Goal: Task Accomplishment & Management: Manage account settings

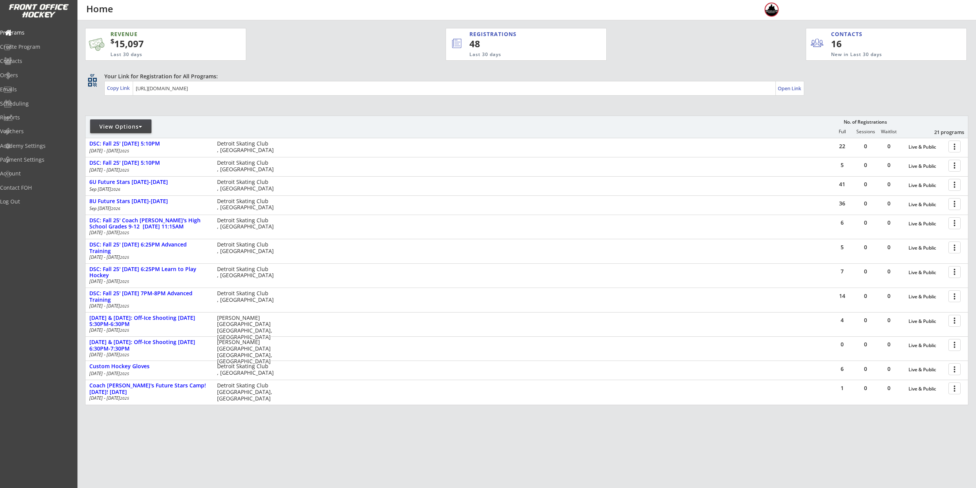
click at [130, 130] on div "View Options" at bounding box center [120, 127] width 61 height 8
select select ""Upcoming Programs""
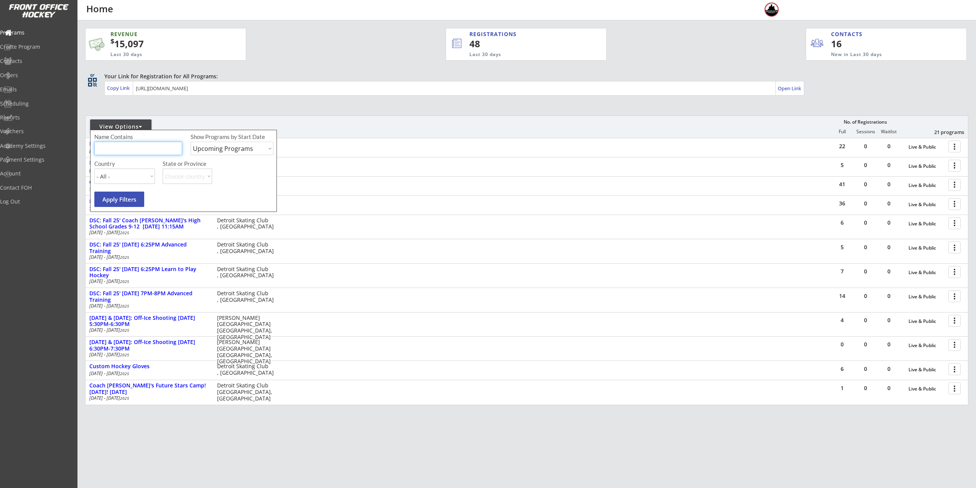
click at [126, 142] on input "input" at bounding box center [138, 148] width 88 height 13
type input "USA"
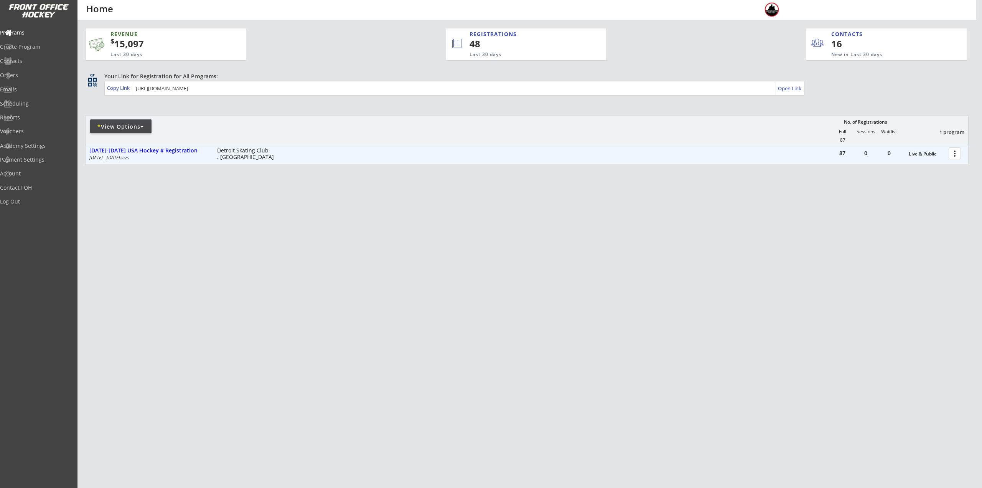
click at [956, 147] on div at bounding box center [955, 152] width 13 height 13
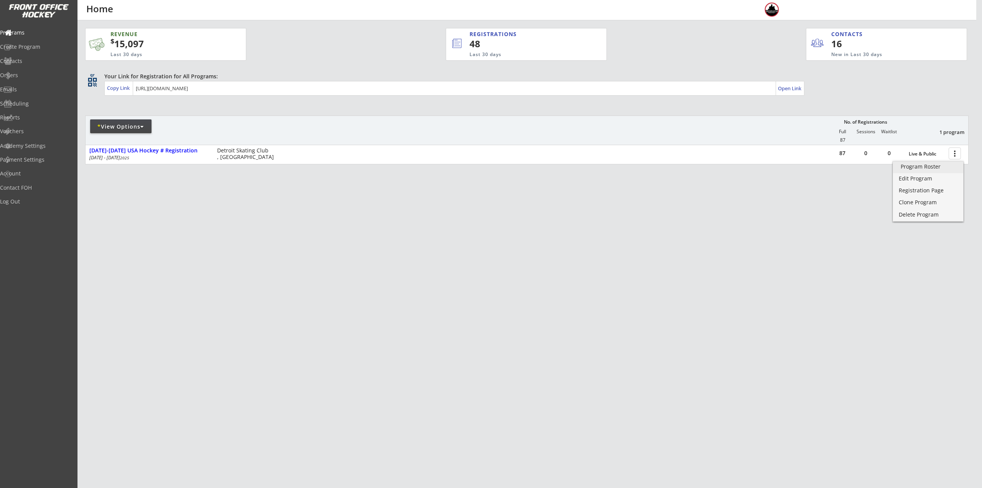
click at [945, 165] on div "Program Roster" at bounding box center [928, 166] width 55 height 5
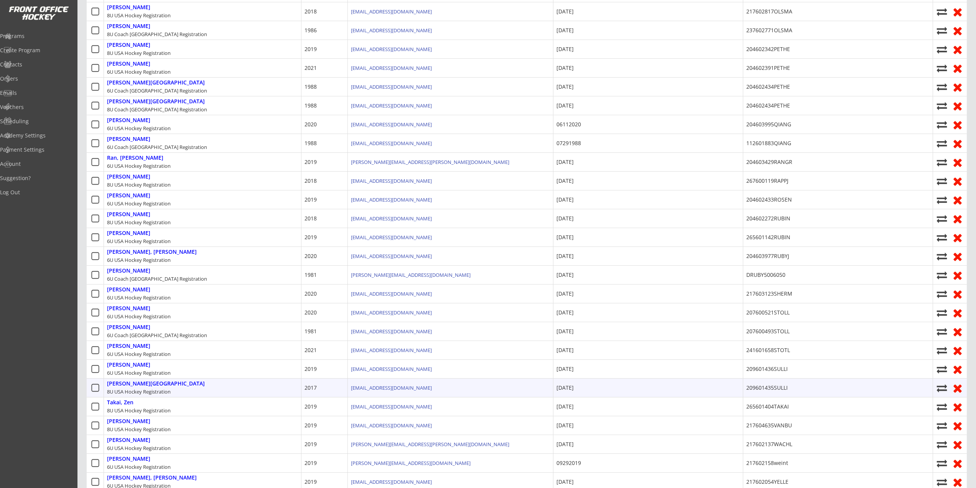
scroll to position [997, 0]
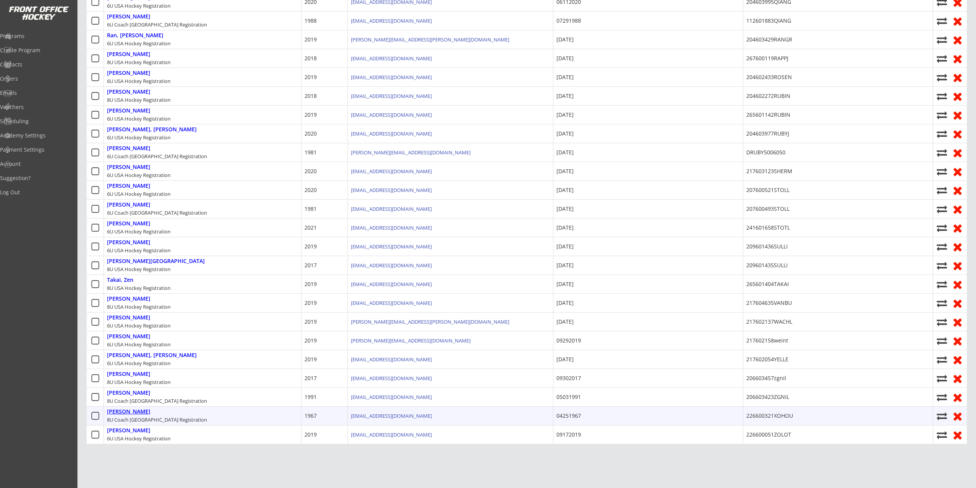
click at [133, 411] on div "[PERSON_NAME]" at bounding box center [128, 411] width 43 height 7
select select ""Adult XL""
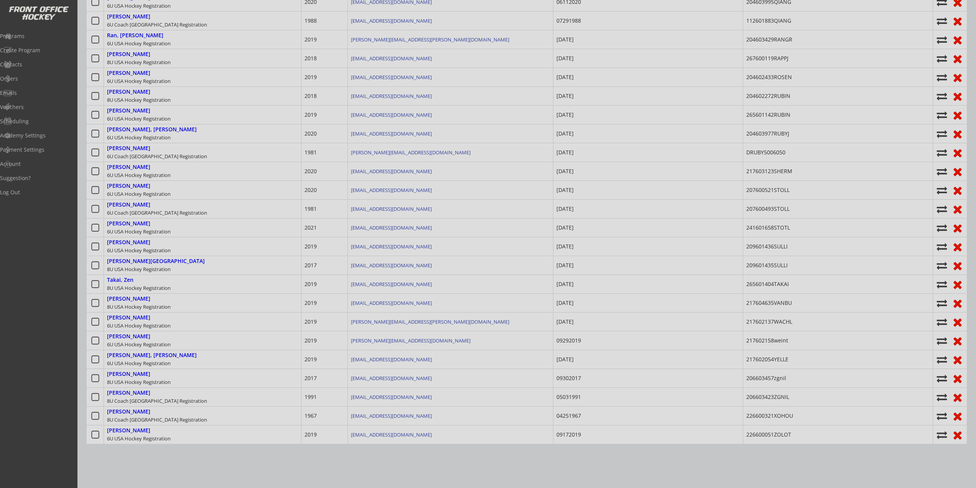
type input "04251967"
type input "226600321XOHOU"
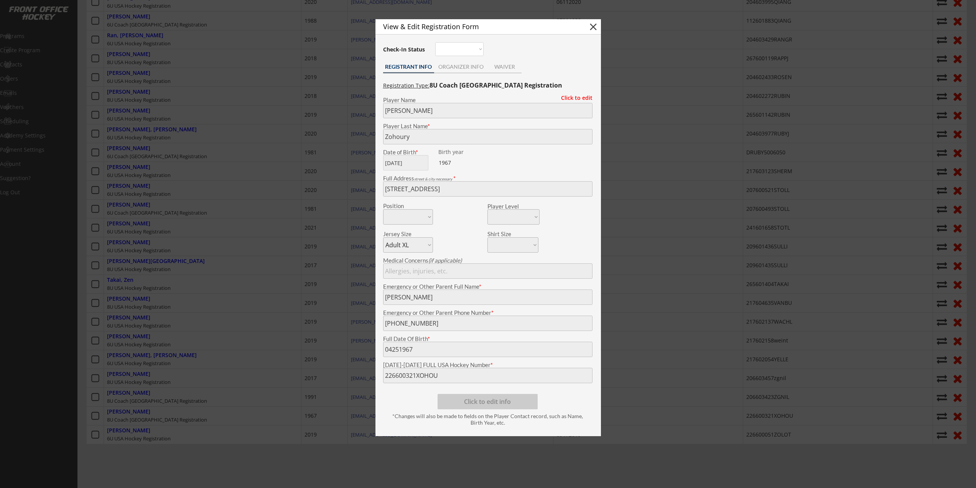
click at [282, 303] on div at bounding box center [488, 244] width 976 height 488
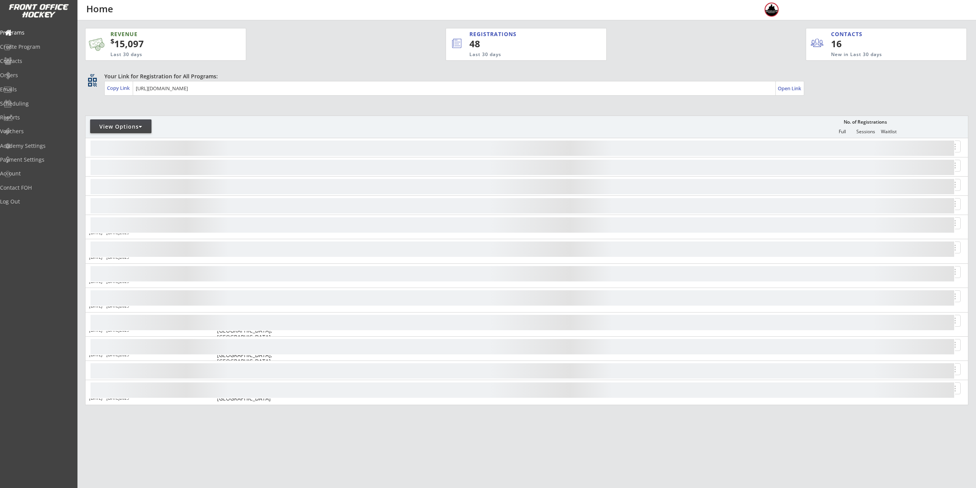
click at [136, 128] on div "View Options" at bounding box center [120, 127] width 61 height 8
select select ""Upcoming Programs""
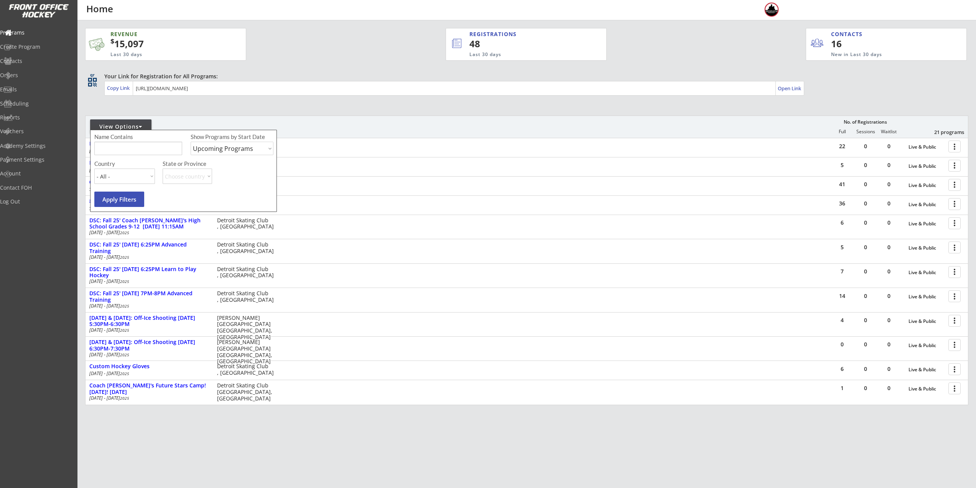
click at [144, 152] on input "input" at bounding box center [138, 148] width 88 height 13
type input "USA"
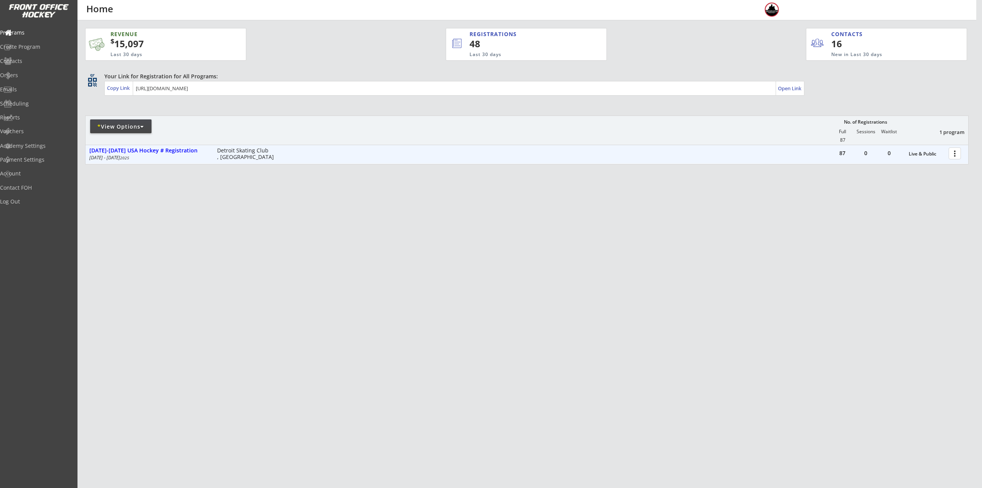
click at [961, 152] on div at bounding box center [955, 152] width 13 height 13
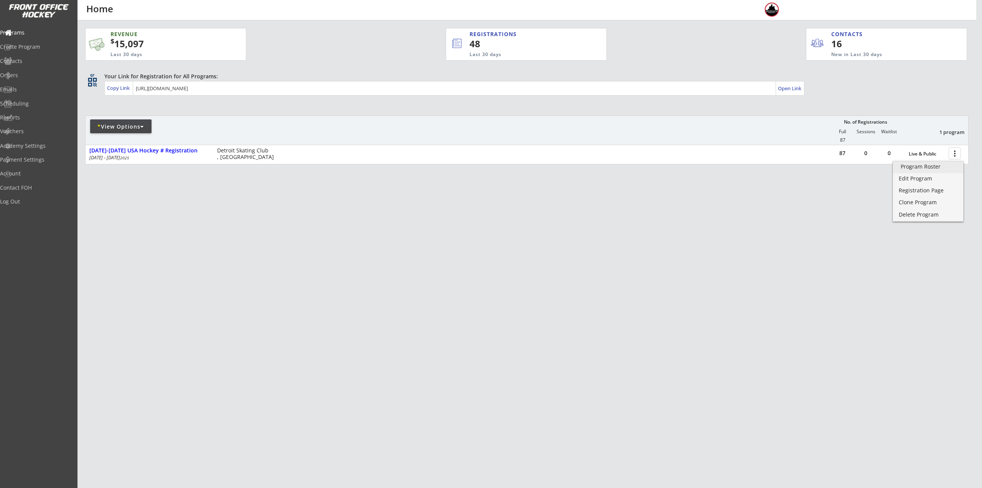
drag, startPoint x: 946, startPoint y: 165, endPoint x: 928, endPoint y: 142, distance: 28.5
click at [946, 165] on div "Program Roster" at bounding box center [928, 166] width 55 height 5
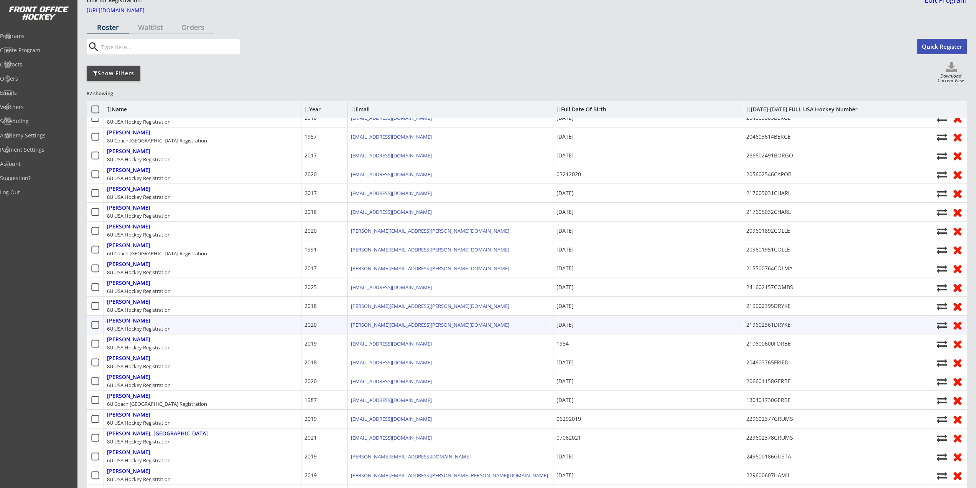
scroll to position [38, 0]
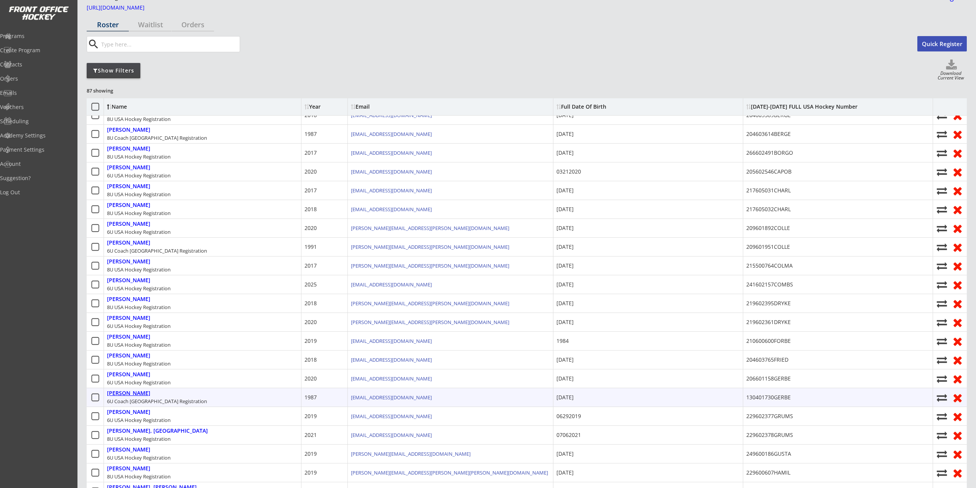
click at [124, 390] on div "Gerbe, Nathan" at bounding box center [128, 393] width 43 height 7
select select ""Adult M""
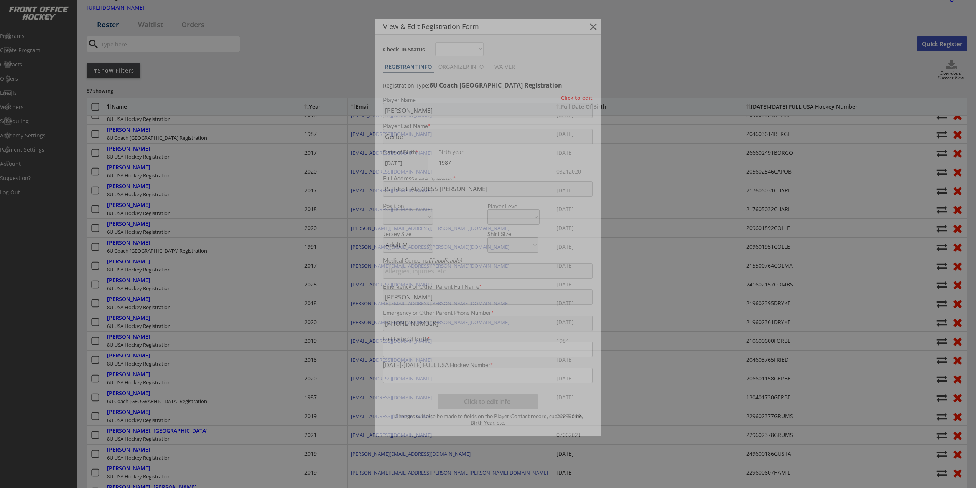
type input "July 24, 1987"
type input "130401730GERBE"
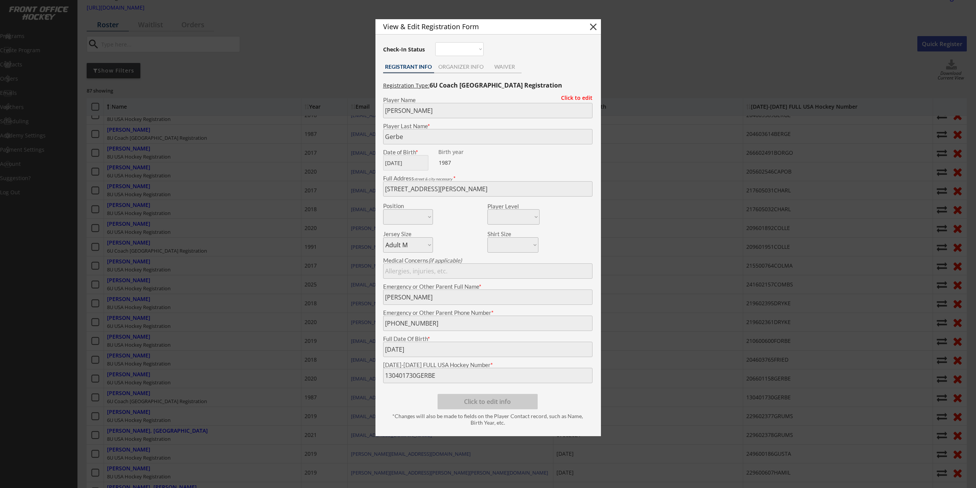
click at [591, 22] on button "close" at bounding box center [594, 27] width 12 height 12
select select ""PLACEHOLDER_1427118222253""
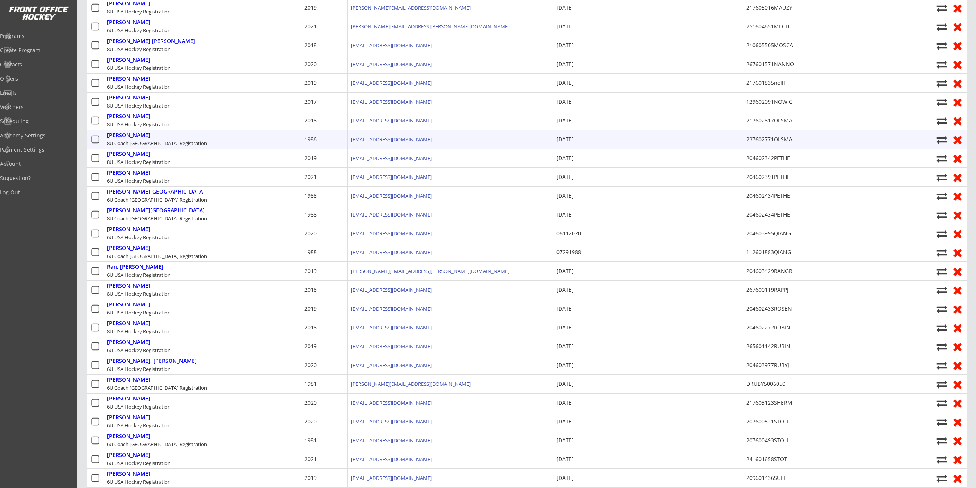
scroll to position [767, 0]
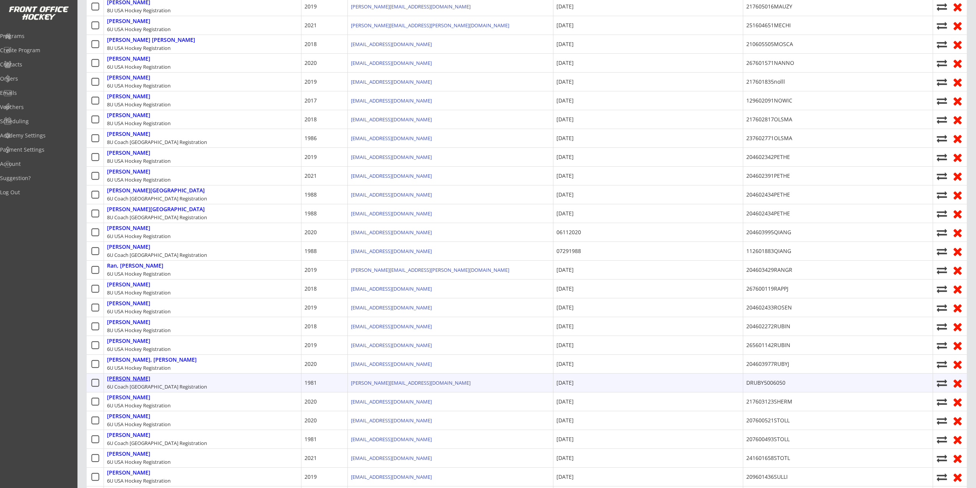
click at [125, 379] on div "Ruby, David" at bounding box center [128, 378] width 43 height 7
type input "David"
type input "Ruby"
type input "08/13/1981"
type input "385 Fairfax St, Denver, CO 80220, USA"
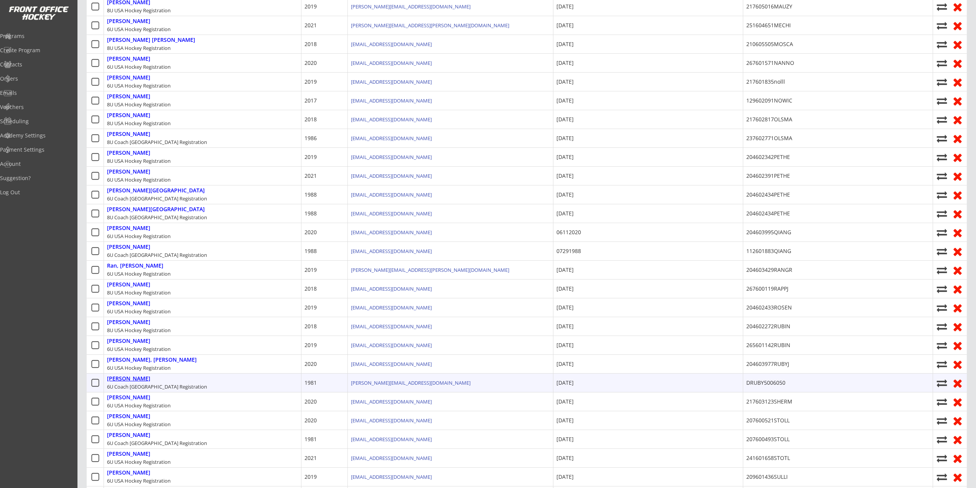
select select ""Adult L""
type input "Marisa Ruby"
type input "(248) 318-1532"
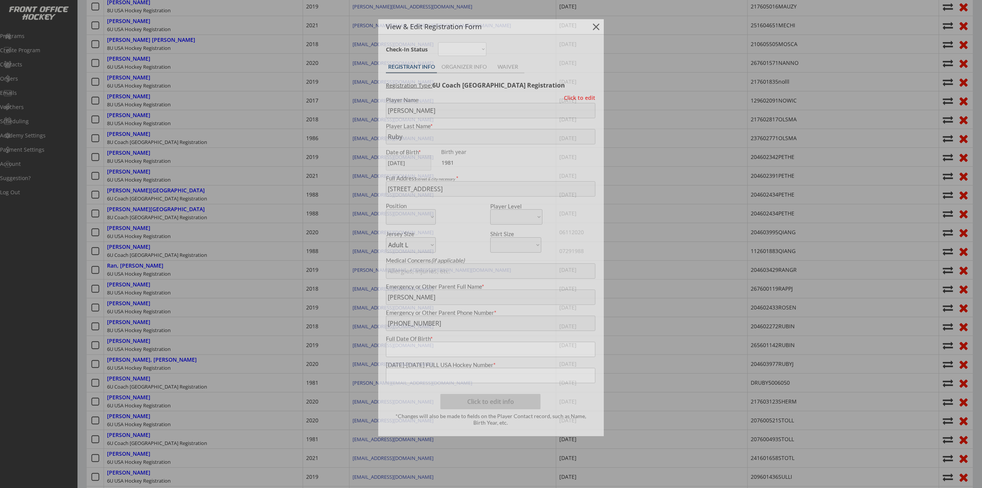
type input "10/22/1984"
type input "DRUBY5006050"
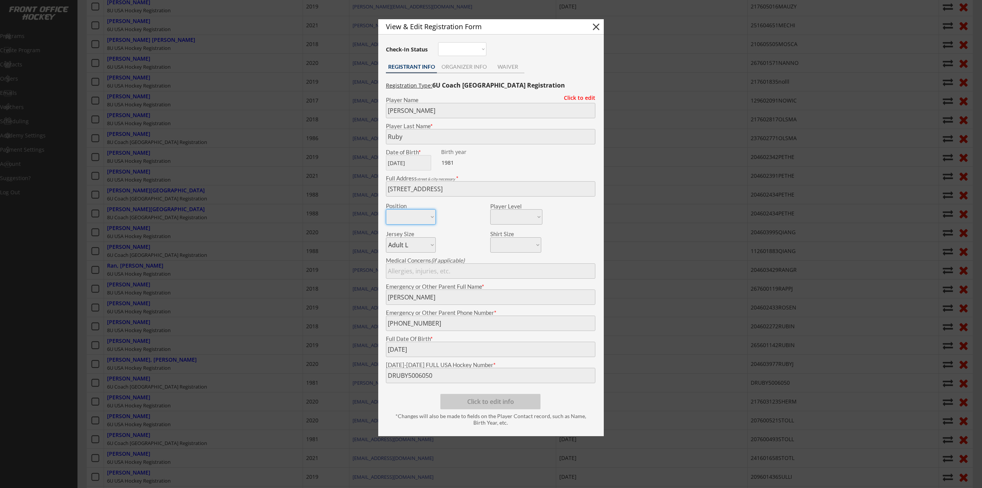
click at [203, 250] on div at bounding box center [491, 244] width 982 height 488
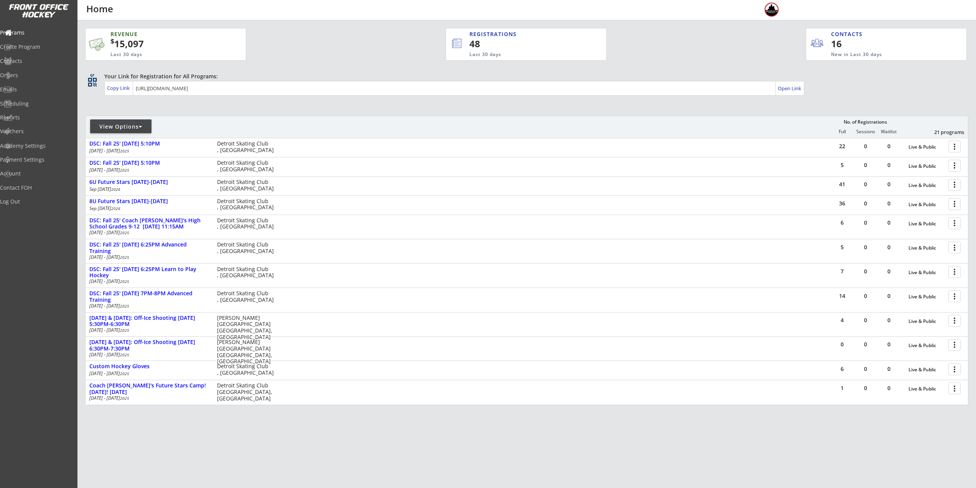
click at [138, 128] on div "View Options" at bounding box center [120, 127] width 61 height 8
select select ""Upcoming Programs""
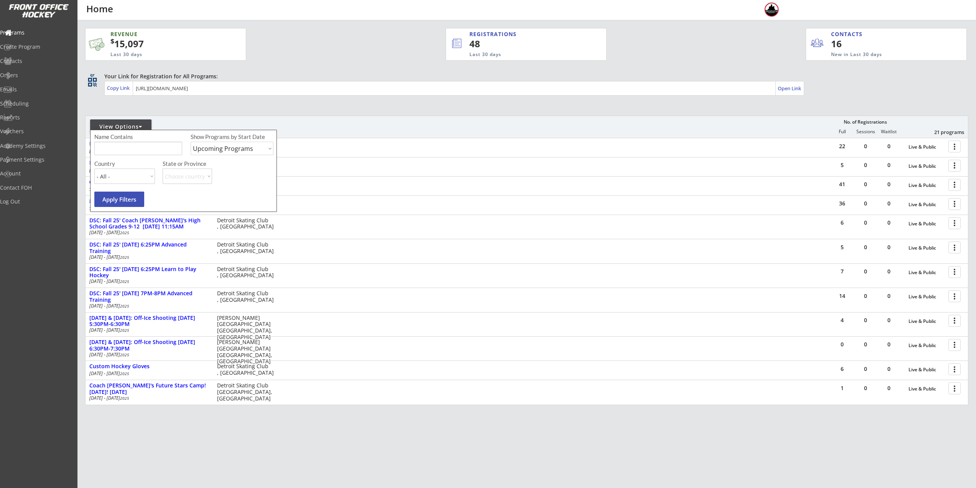
click at [138, 148] on input "input" at bounding box center [138, 148] width 88 height 13
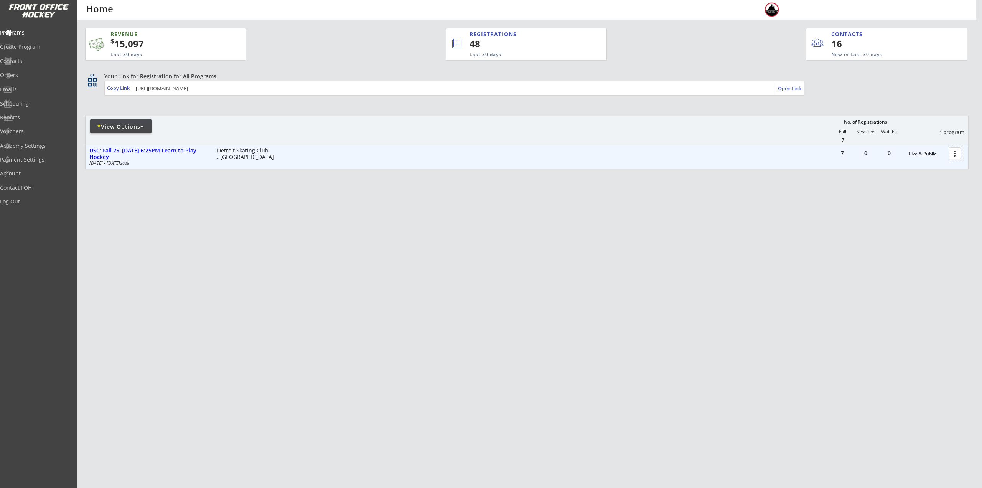
click at [952, 154] on div at bounding box center [955, 152] width 13 height 13
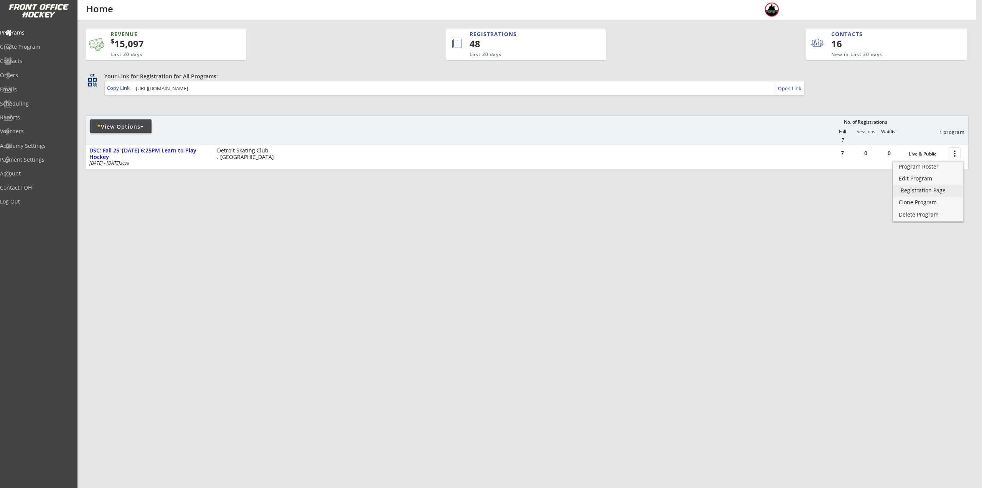
click at [937, 188] on div "Registration Page" at bounding box center [928, 190] width 55 height 5
click at [143, 122] on div "* View Options" at bounding box center [120, 126] width 61 height 14
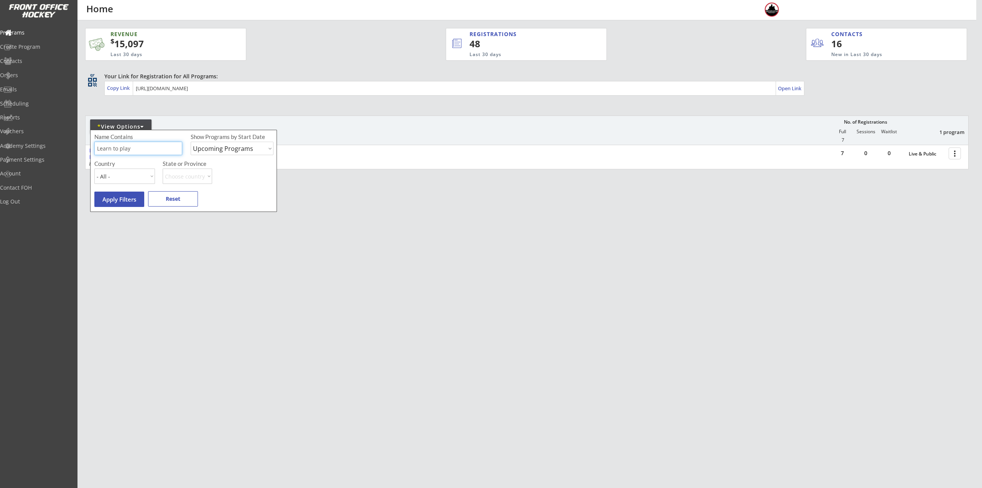
drag, startPoint x: 148, startPoint y: 147, endPoint x: 59, endPoint y: 144, distance: 88.3
click at [59, 144] on body "REVENUE $ 15,097 Last 30 days REGISTRATIONS 48 Last 30 days CONTACTS 16 New in …" at bounding box center [491, 244] width 982 height 488
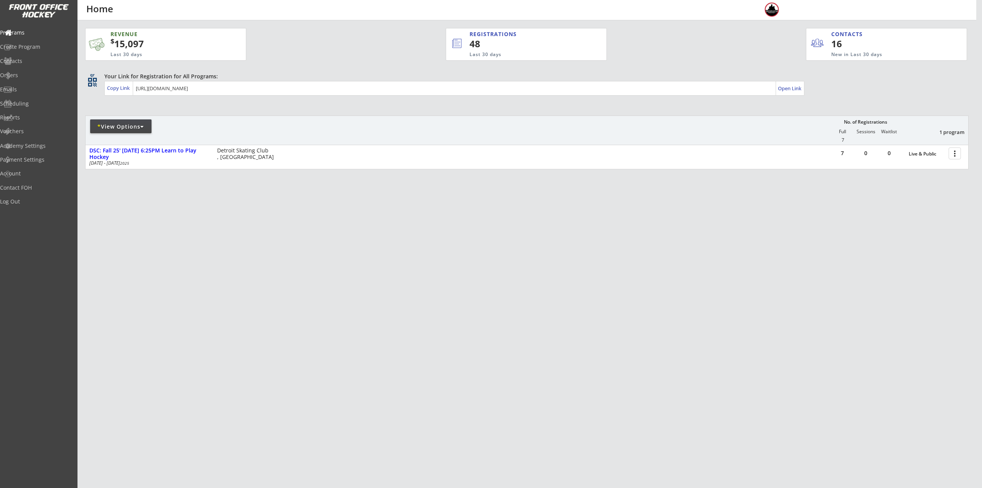
click at [112, 127] on div "* View Options" at bounding box center [120, 127] width 61 height 8
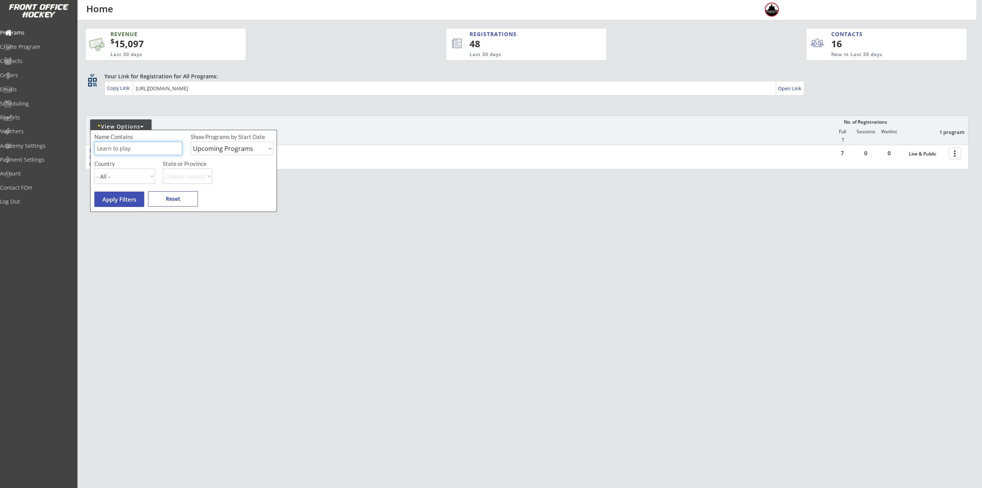
click at [138, 148] on input "input" at bounding box center [138, 148] width 88 height 13
type input "L"
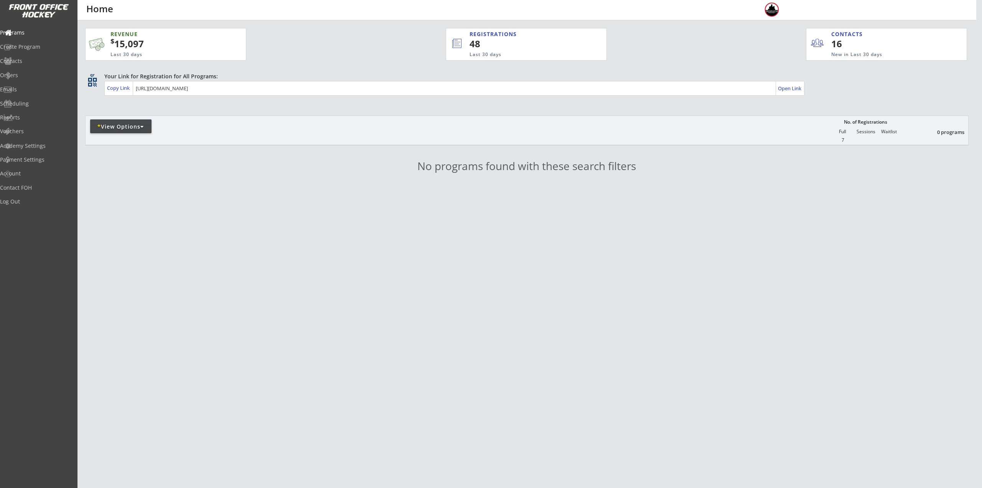
click at [117, 127] on div "* View Options" at bounding box center [120, 127] width 61 height 8
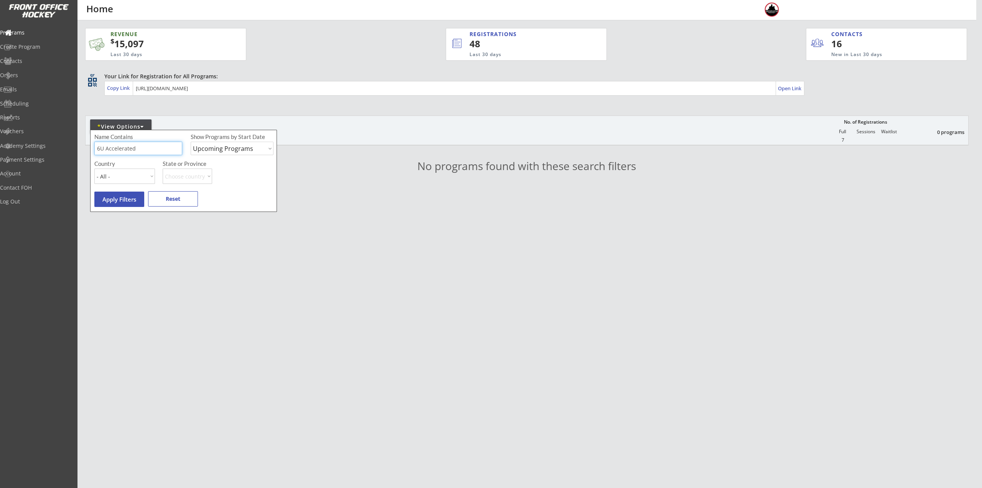
drag, startPoint x: 140, startPoint y: 147, endPoint x: 105, endPoint y: 147, distance: 34.9
click at [105, 147] on input "input" at bounding box center [138, 148] width 88 height 13
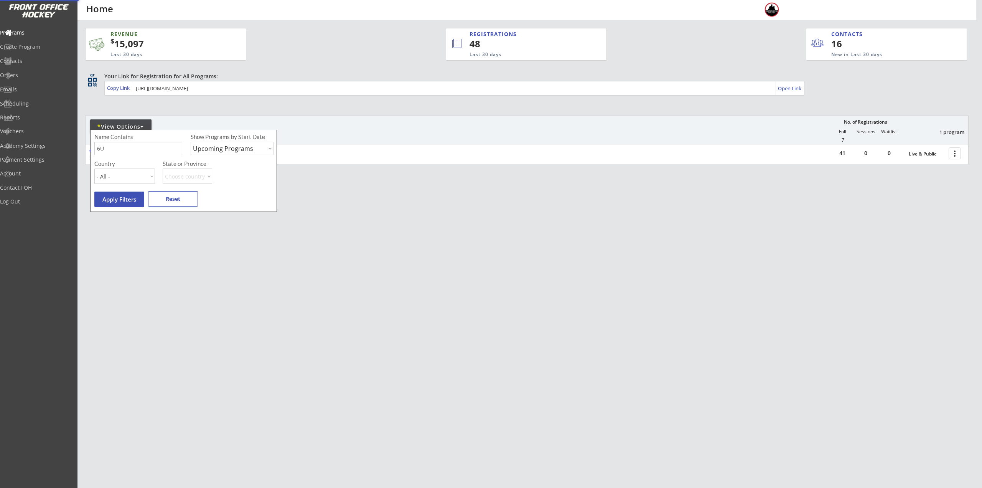
click at [540, 228] on div "REVENUE $ 15,097 Last 30 days REGISTRATIONS 48 Last 30 days CONTACTS 16 New in …" at bounding box center [526, 132] width 883 height 224
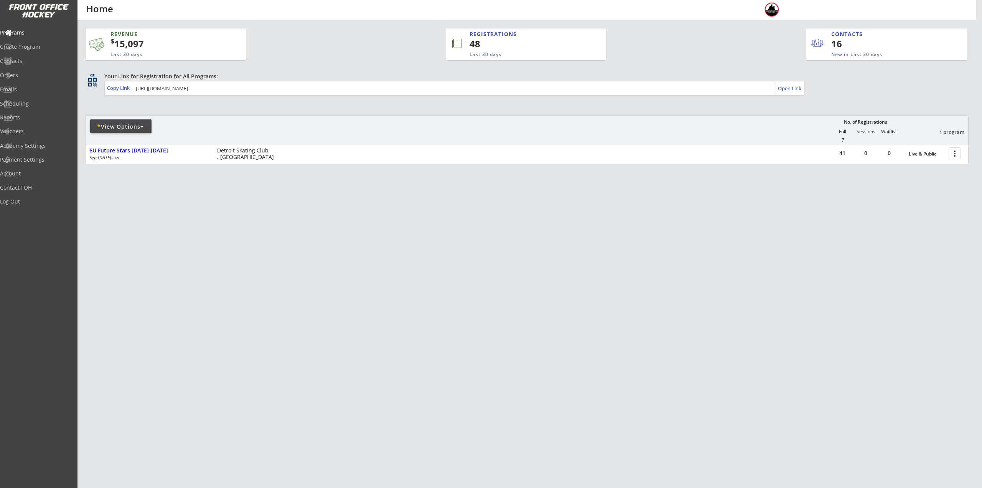
click at [123, 134] on div at bounding box center [176, 130] width 180 height 14
click at [123, 132] on div "* View Options" at bounding box center [120, 126] width 61 height 14
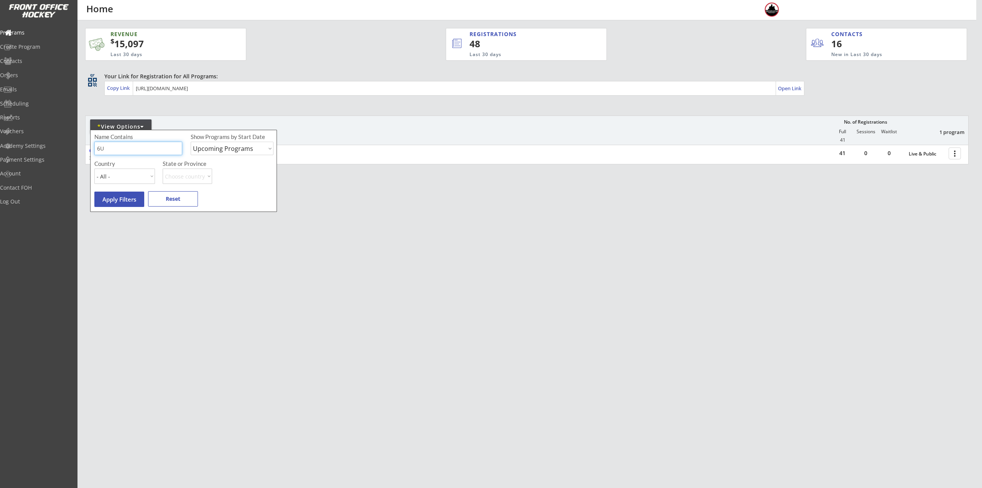
click at [125, 150] on input "input" at bounding box center [138, 148] width 88 height 13
type input "6"
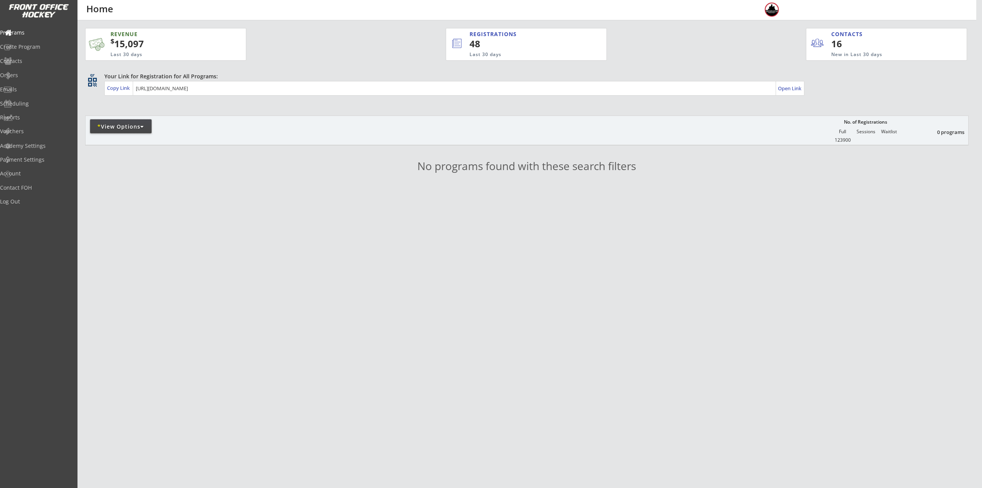
click at [138, 131] on div "* View Options" at bounding box center [120, 126] width 61 height 14
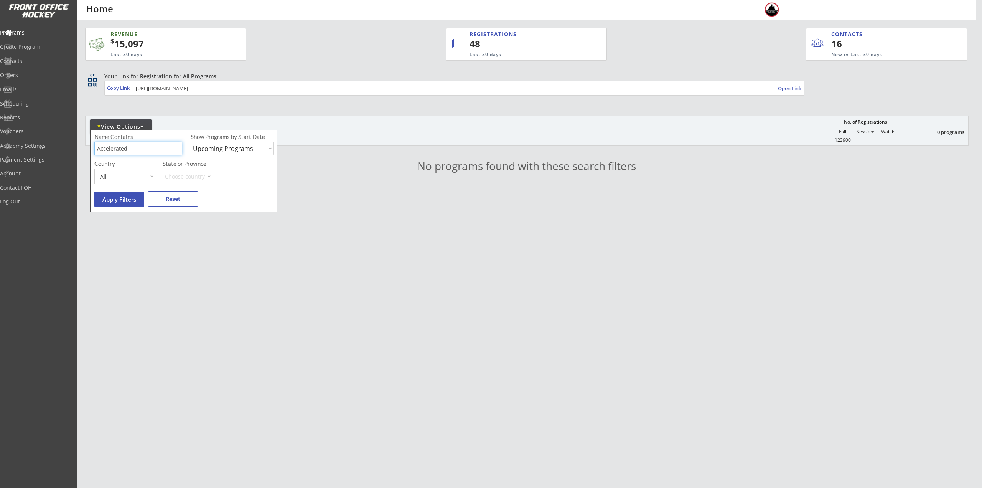
drag, startPoint x: 143, startPoint y: 147, endPoint x: 103, endPoint y: 146, distance: 39.5
click at [104, 147] on input "input" at bounding box center [138, 148] width 88 height 13
type input "A"
type input "accelerated"
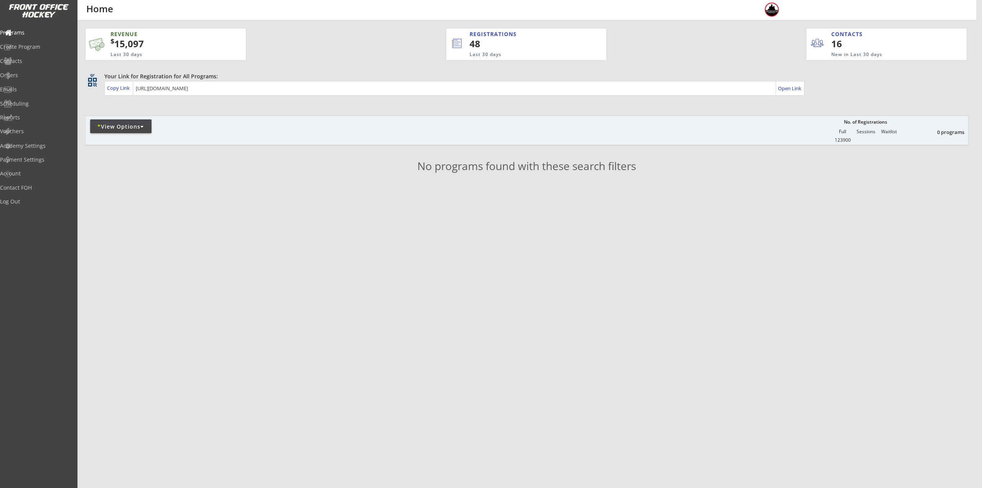
click at [136, 127] on div "* View Options" at bounding box center [120, 127] width 61 height 8
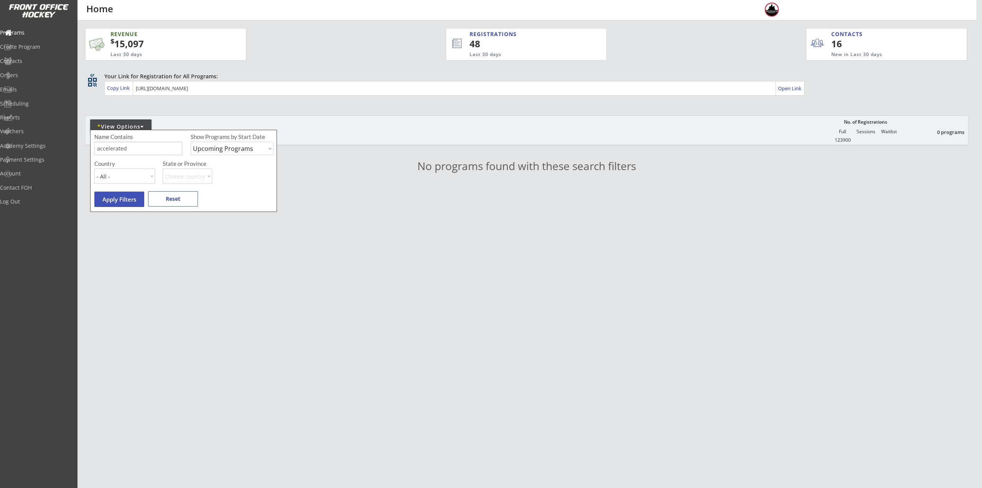
drag, startPoint x: 140, startPoint y: 148, endPoint x: 115, endPoint y: 147, distance: 24.6
click at [96, 148] on input "input" at bounding box center [138, 148] width 88 height 13
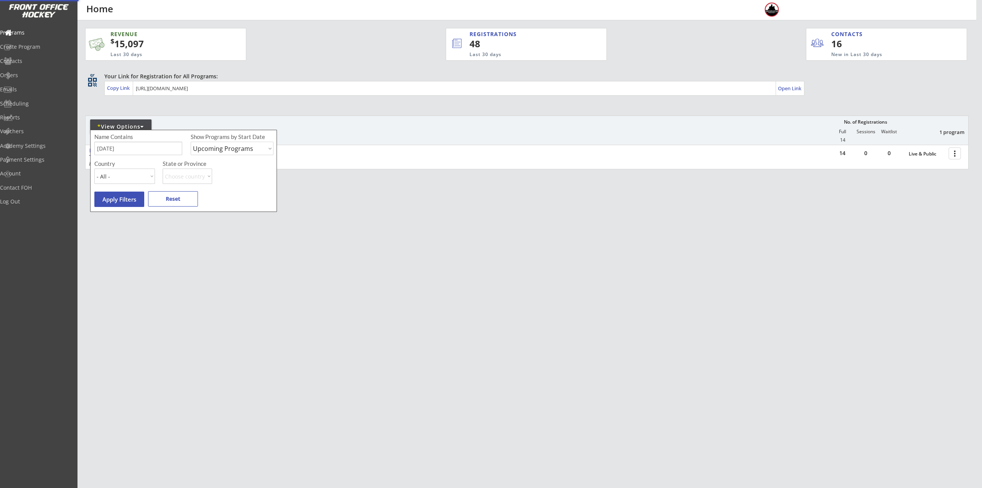
drag, startPoint x: 885, startPoint y: 339, endPoint x: 857, endPoint y: 293, distance: 53.0
click at [884, 338] on div "REVENUE $ 15,097 Last 30 days REGISTRATIONS 48 Last 30 days CONTACTS 16 New in …" at bounding box center [491, 244] width 982 height 488
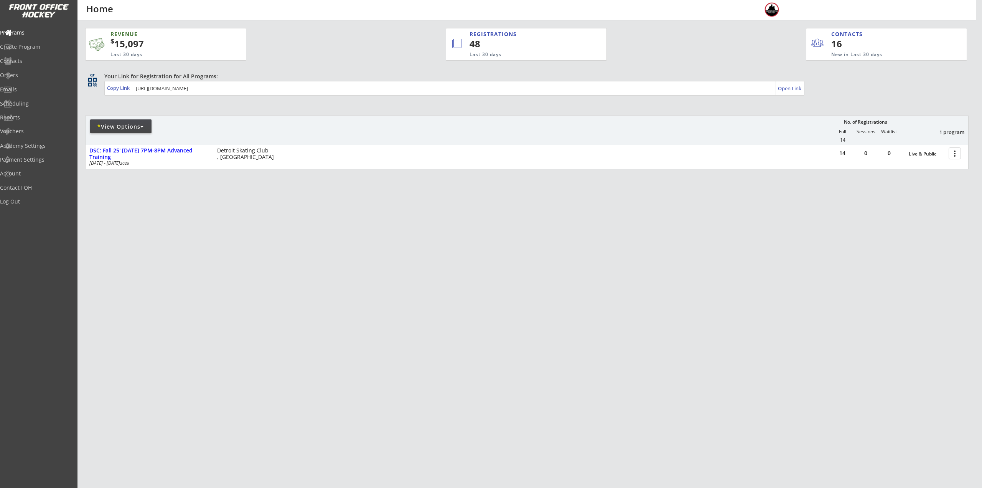
click at [128, 131] on div "* View Options" at bounding box center [120, 126] width 61 height 14
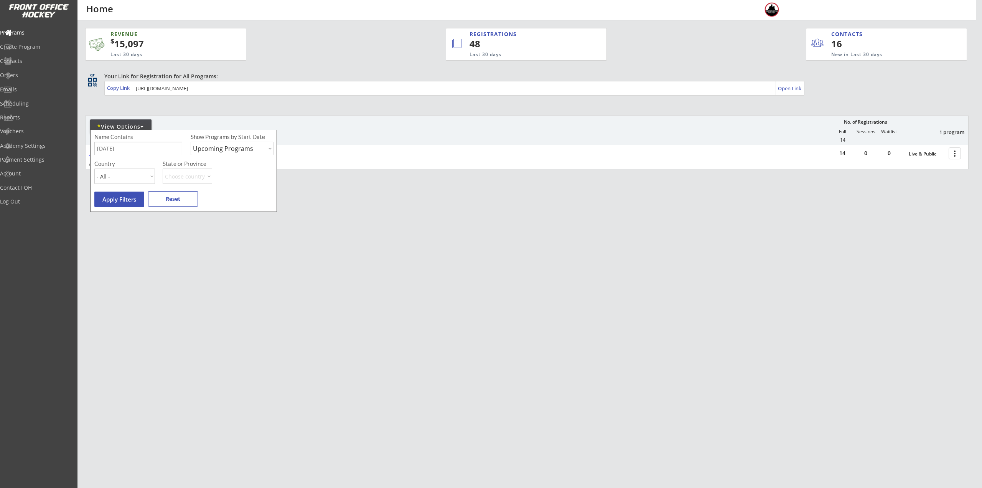
drag, startPoint x: 418, startPoint y: 131, endPoint x: 493, endPoint y: 140, distance: 75.7
click at [419, 131] on div "* View Options No. of Registrations Full Sessions Waitlist 1 program 14" at bounding box center [526, 129] width 883 height 29
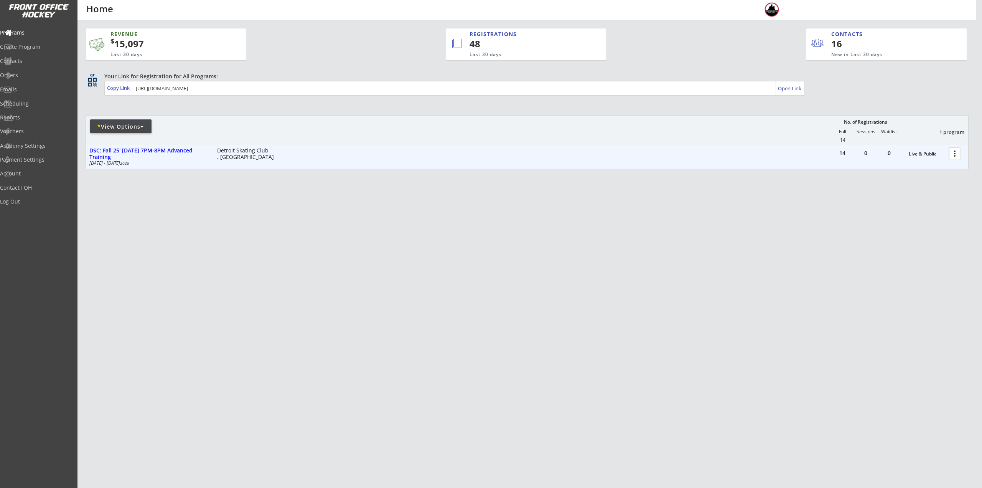
click at [960, 155] on div at bounding box center [955, 152] width 13 height 13
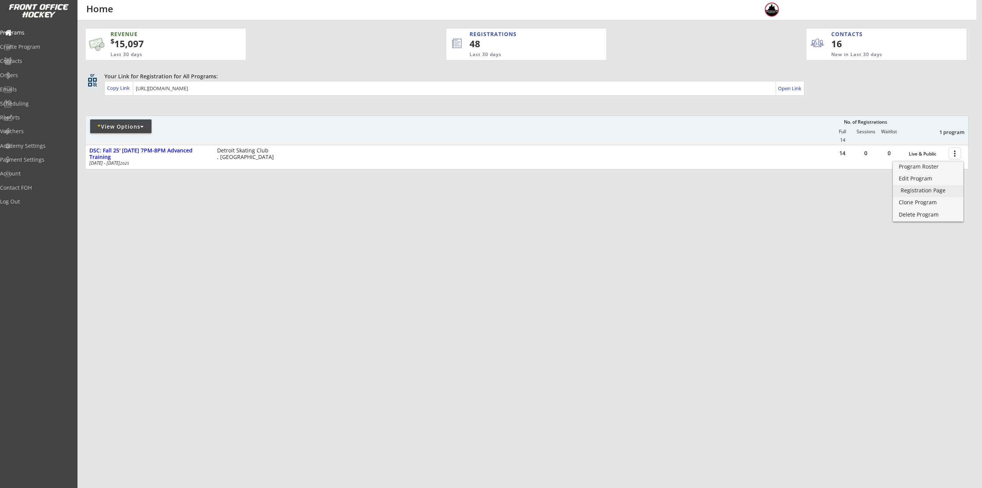
click at [947, 191] on div "Registration Page" at bounding box center [928, 190] width 55 height 5
click at [129, 122] on div "* View Options" at bounding box center [120, 126] width 61 height 14
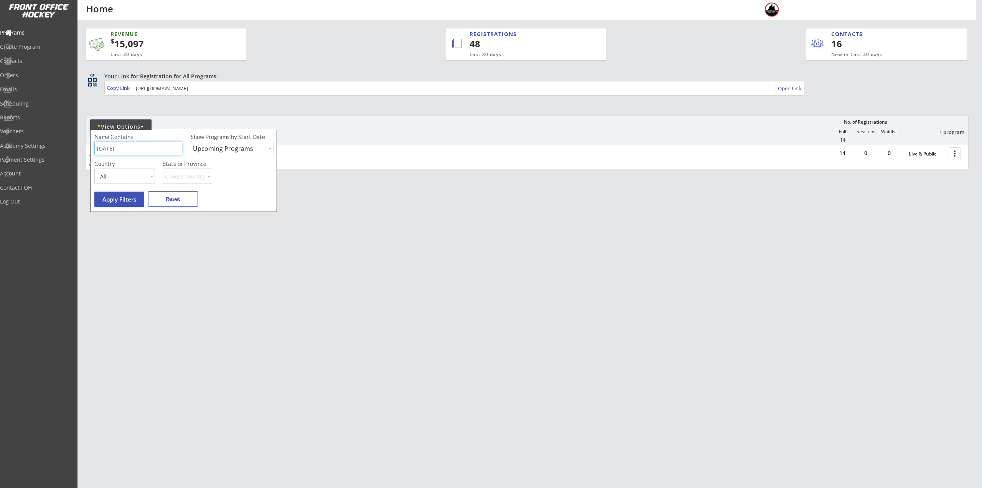
drag, startPoint x: 93, startPoint y: 147, endPoint x: 82, endPoint y: 146, distance: 10.8
click at [83, 147] on body "REVENUE $ 15,097 Last 30 days REGISTRATIONS 48 Last 30 days CONTACTS 16 New in …" at bounding box center [491, 244] width 982 height 488
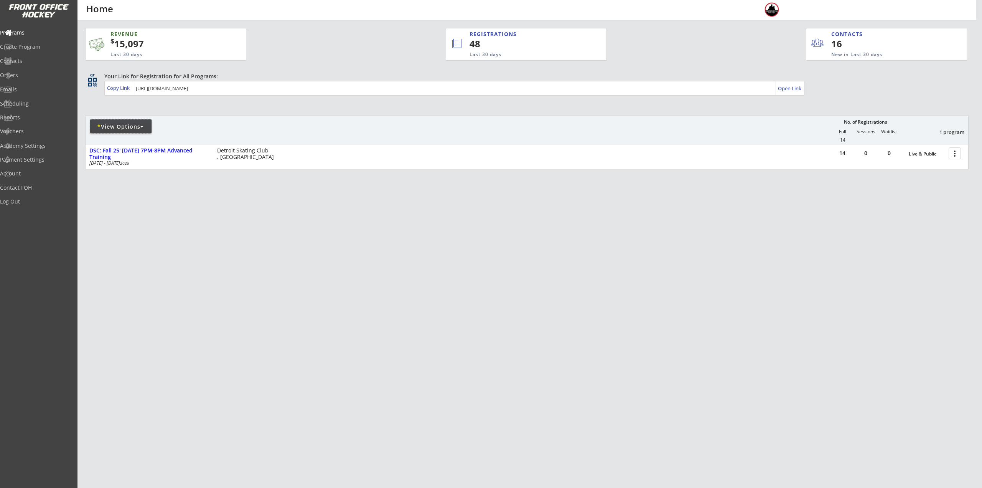
click at [143, 125] on div at bounding box center [141, 126] width 3 height 5
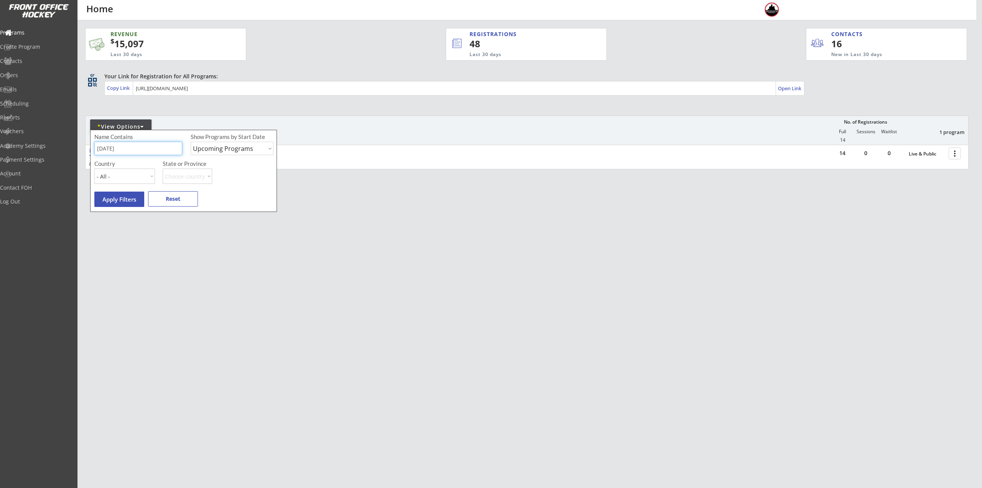
drag, startPoint x: 124, startPoint y: 151, endPoint x: 162, endPoint y: 151, distance: 38.0
click at [120, 151] on input "input" at bounding box center [138, 148] width 88 height 13
type input "M"
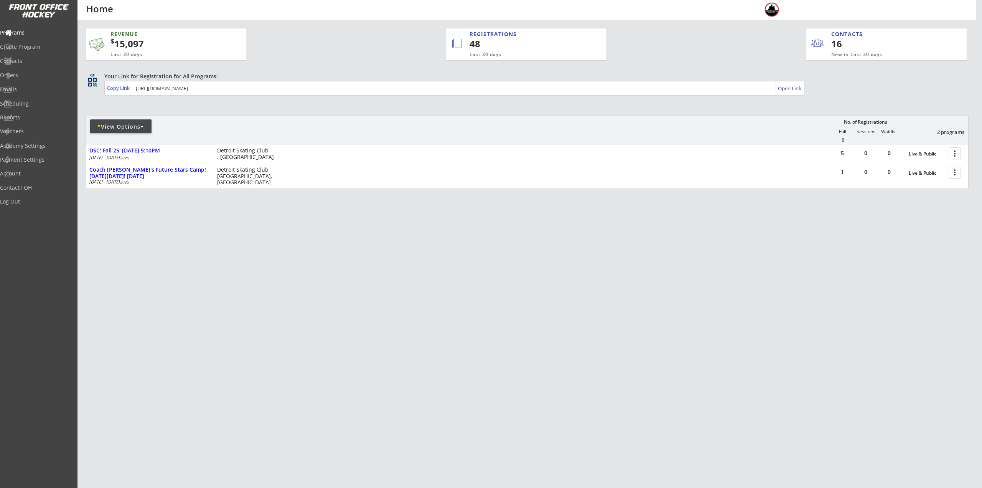
click at [860, 232] on div "REVENUE $ 15,097 Last 30 days REGISTRATIONS 48 Last 30 days CONTACTS 16 New in …" at bounding box center [526, 144] width 883 height 249
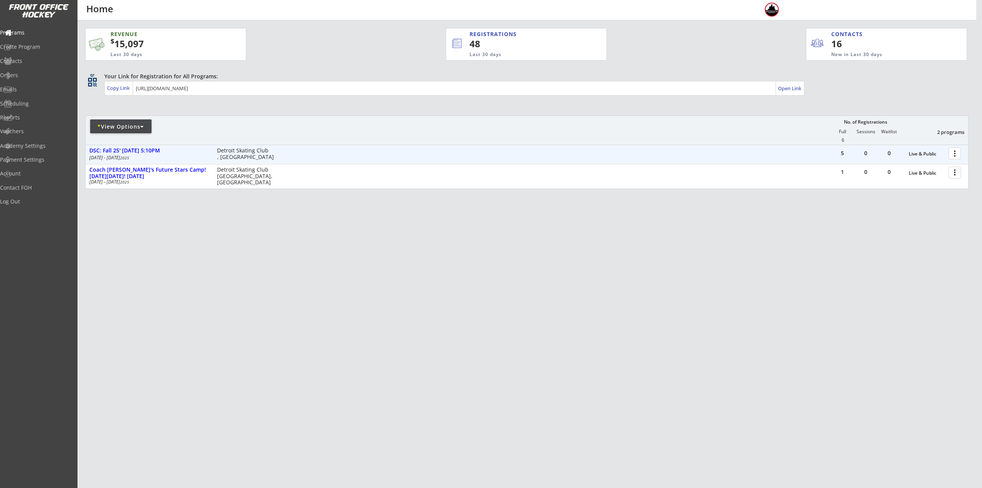
drag, startPoint x: 958, startPoint y: 151, endPoint x: 957, endPoint y: 157, distance: 5.8
click at [957, 151] on div at bounding box center [955, 152] width 13 height 13
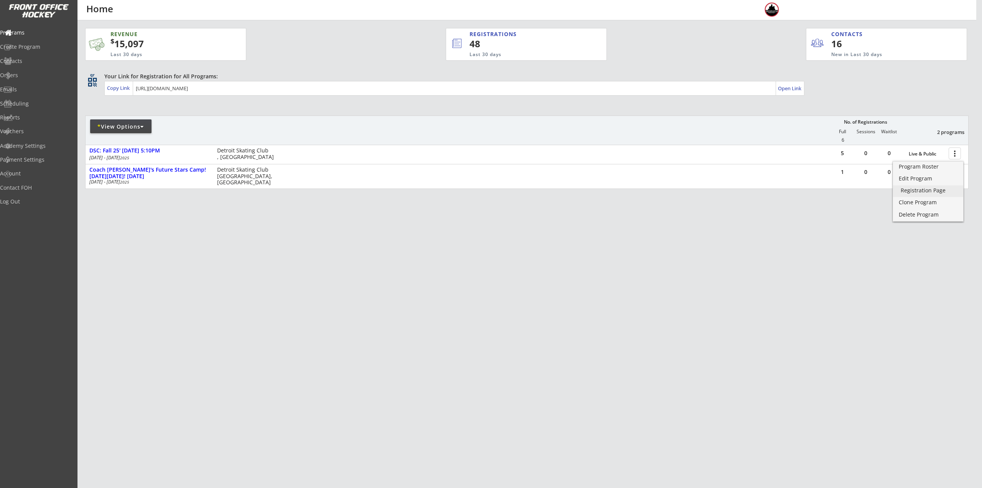
click at [951, 188] on div "Registration Page" at bounding box center [928, 190] width 55 height 5
drag, startPoint x: 134, startPoint y: 125, endPoint x: 135, endPoint y: 135, distance: 9.2
click at [134, 126] on div "* View Options" at bounding box center [120, 127] width 61 height 8
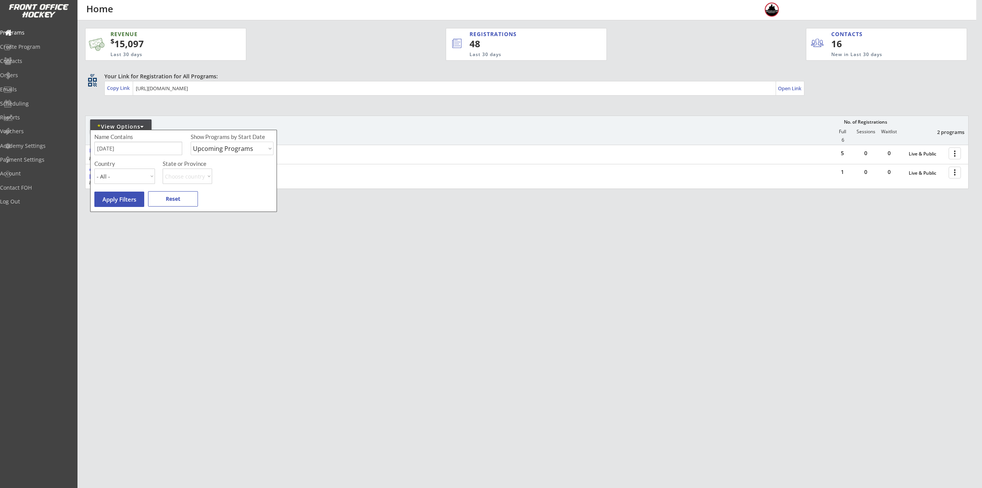
drag, startPoint x: 134, startPoint y: 145, endPoint x: 100, endPoint y: 147, distance: 34.6
click at [100, 147] on input "input" at bounding box center [138, 148] width 88 height 13
type input "F"
type input "6U"
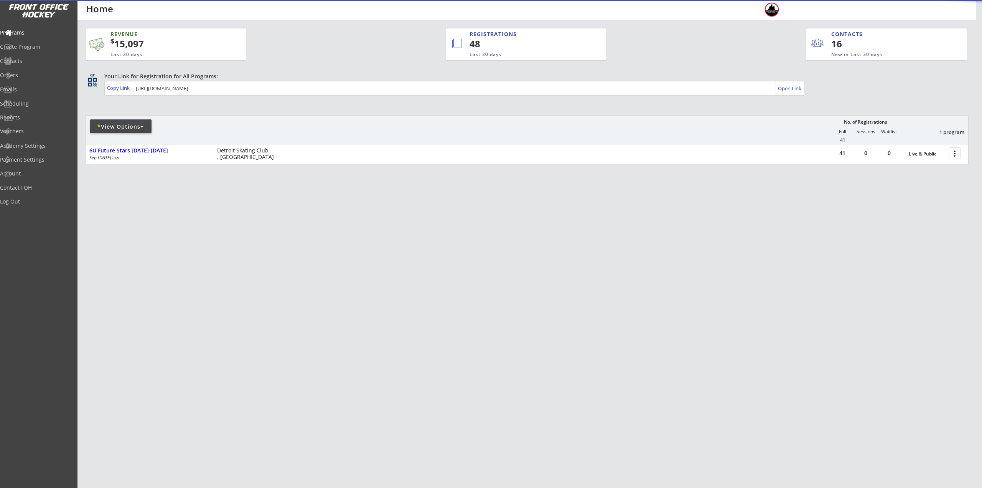
drag, startPoint x: 708, startPoint y: 231, endPoint x: 976, endPoint y: 175, distance: 273.9
click at [716, 231] on div "REVENUE $ 15,097 Last 30 days REGISTRATIONS 48 Last 30 days CONTACTS 16 New in …" at bounding box center [526, 132] width 883 height 224
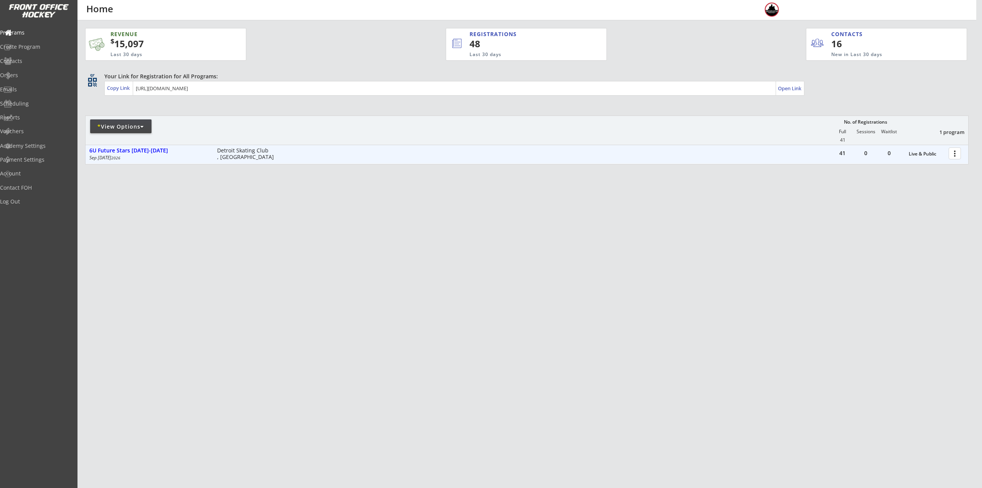
click at [952, 155] on div at bounding box center [955, 152] width 13 height 13
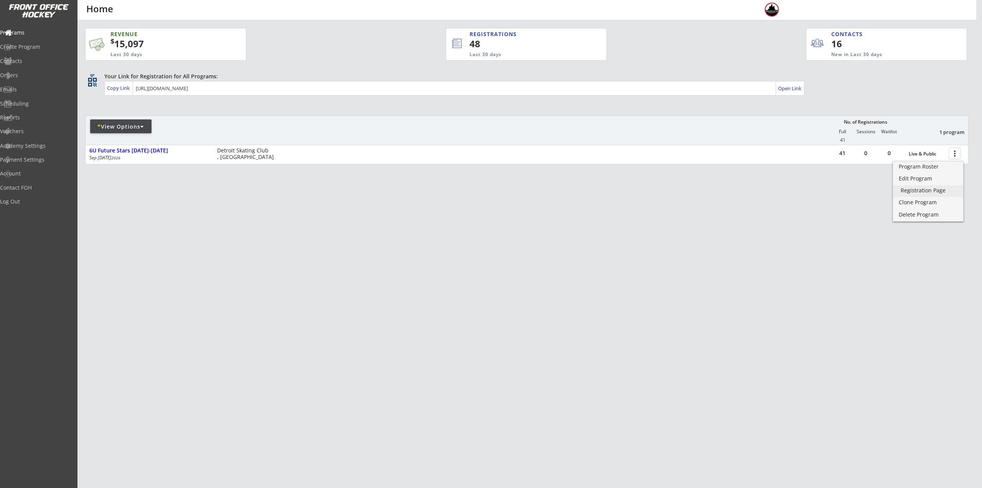
click at [946, 186] on link "Registration Page" at bounding box center [928, 191] width 70 height 12
click at [936, 180] on div "Edit Program" at bounding box center [928, 178] width 55 height 5
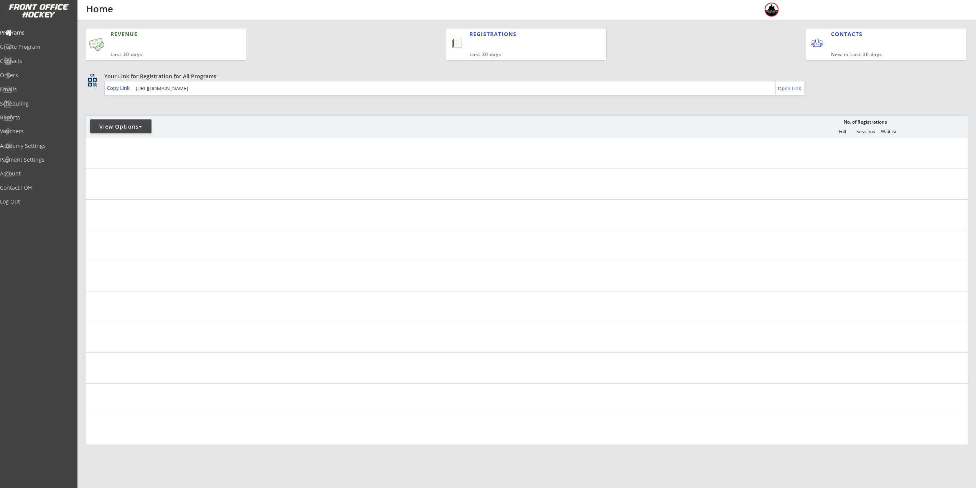
click at [127, 130] on div "View Options" at bounding box center [120, 126] width 61 height 14
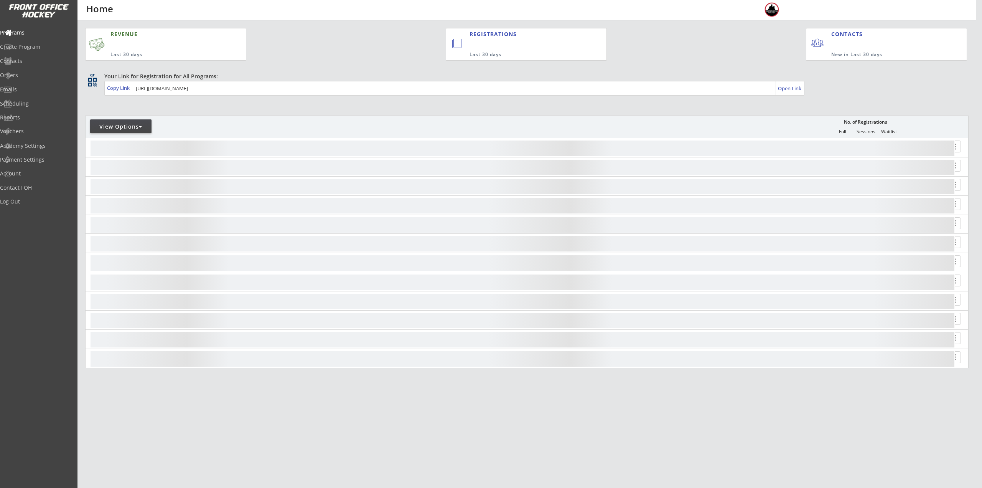
select select ""Upcoming Programs""
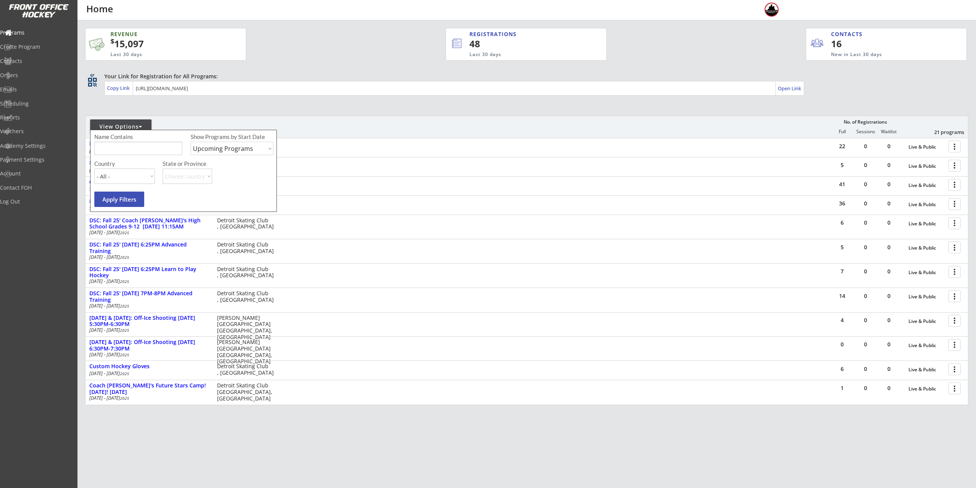
click at [131, 141] on div "Name Contains Show Programs by Start Date Upcoming Programs Past Programs Speci…" at bounding box center [184, 146] width 181 height 27
type input "private"
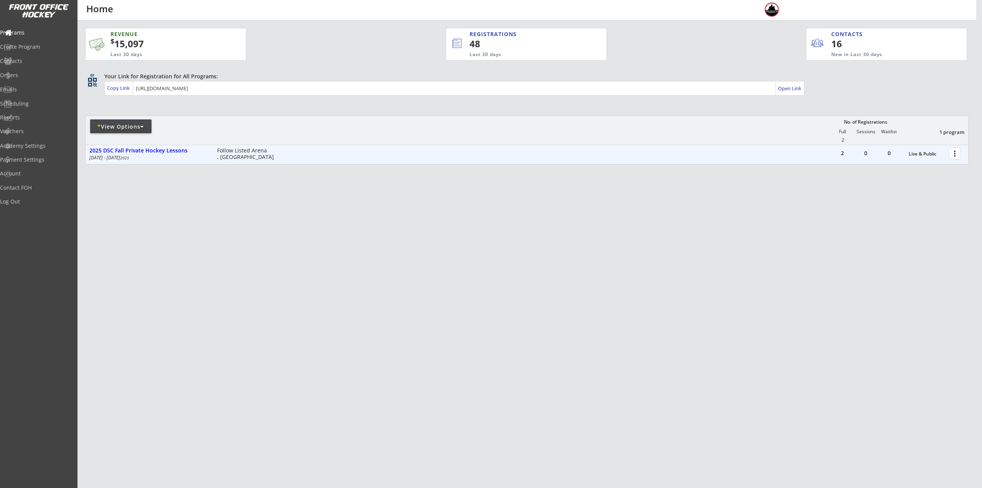
click at [959, 155] on div at bounding box center [955, 152] width 13 height 13
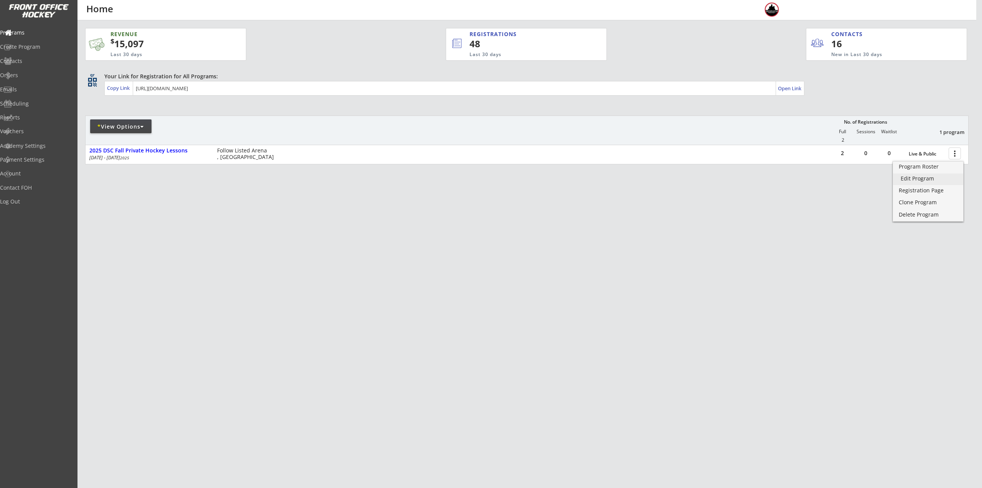
click at [933, 180] on div "Edit Program" at bounding box center [928, 178] width 55 height 5
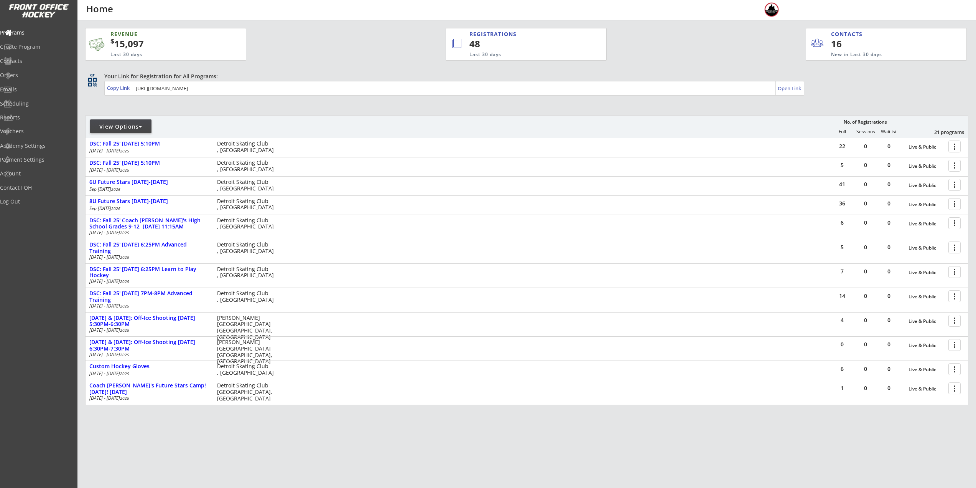
click at [126, 125] on div "View Options" at bounding box center [120, 127] width 61 height 8
select select ""Upcoming Programs""
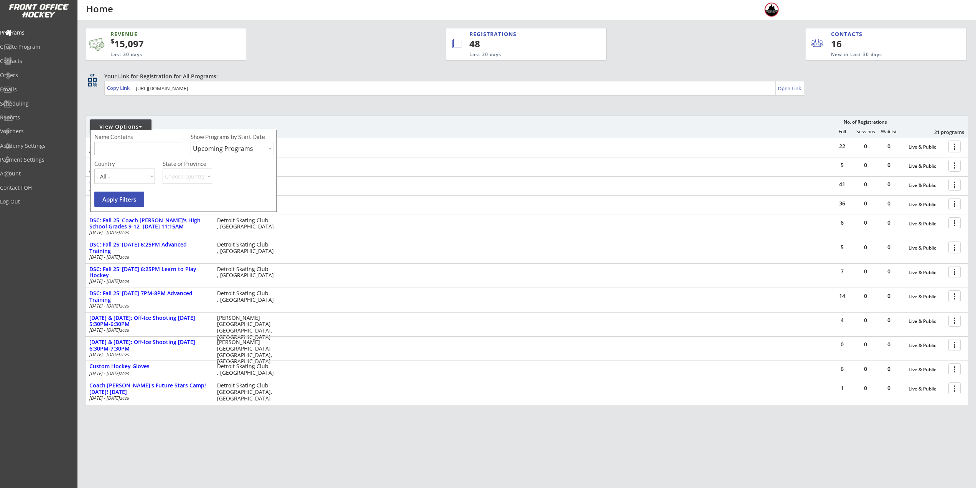
click at [145, 149] on input "input" at bounding box center [138, 148] width 88 height 13
type input "walk on"
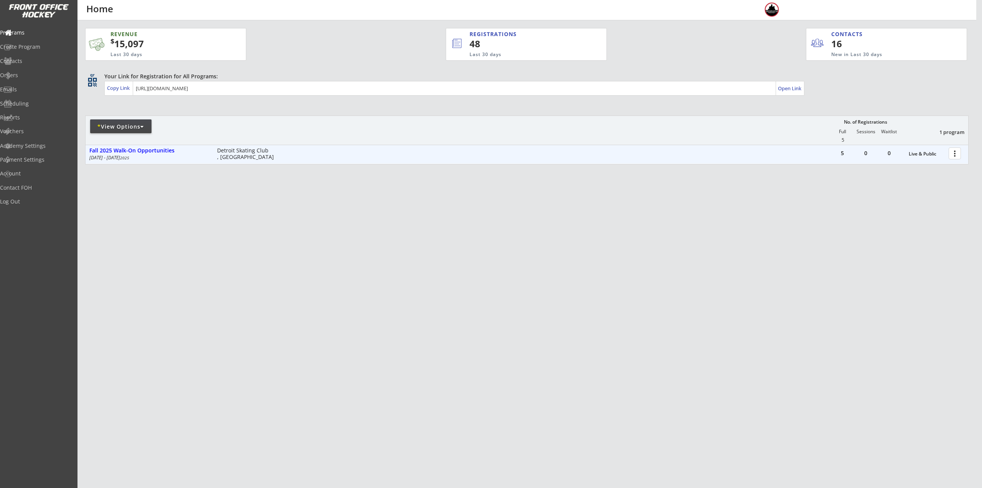
click at [953, 151] on div at bounding box center [955, 152] width 13 height 13
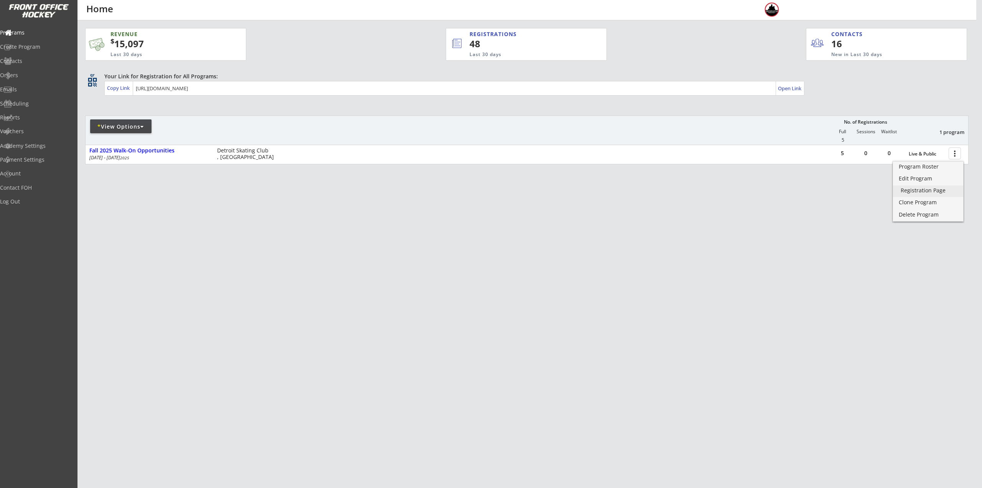
click at [930, 191] on div "Registration Page" at bounding box center [928, 190] width 55 height 5
click at [916, 177] on div "Edit Program" at bounding box center [928, 178] width 55 height 5
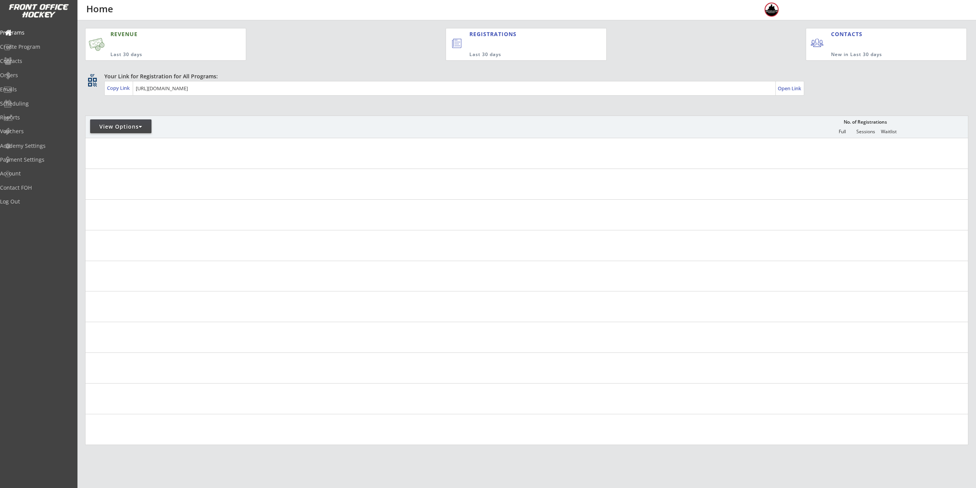
click at [135, 130] on div "View Options" at bounding box center [120, 126] width 61 height 14
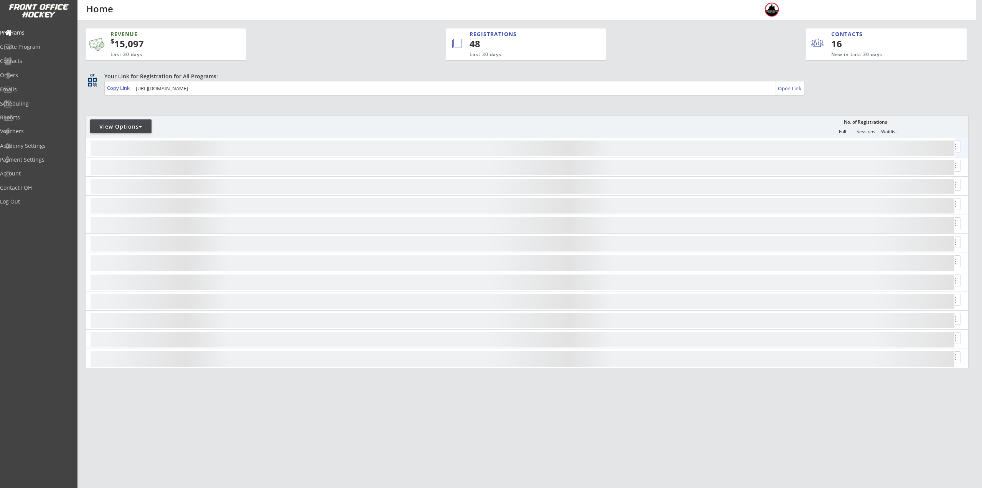
select select ""Upcoming Programs""
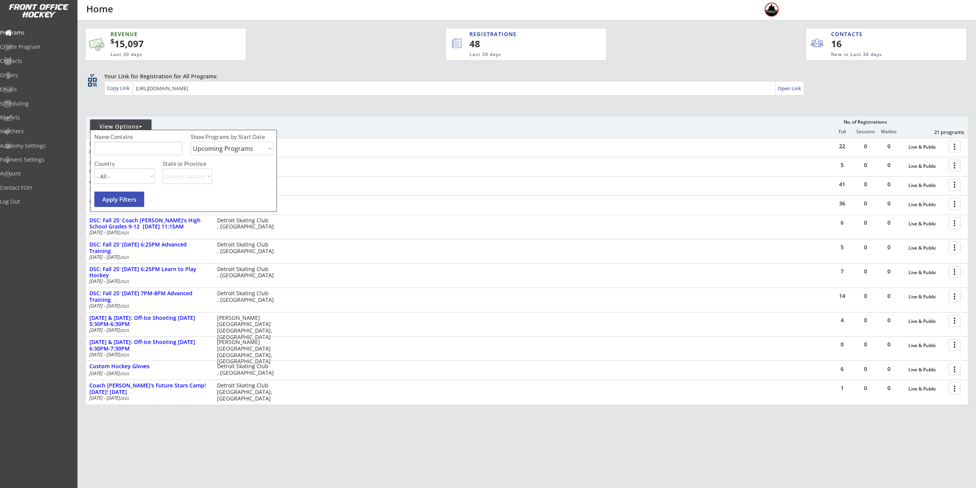
click at [150, 146] on input "input" at bounding box center [138, 148] width 88 height 13
type input "private"
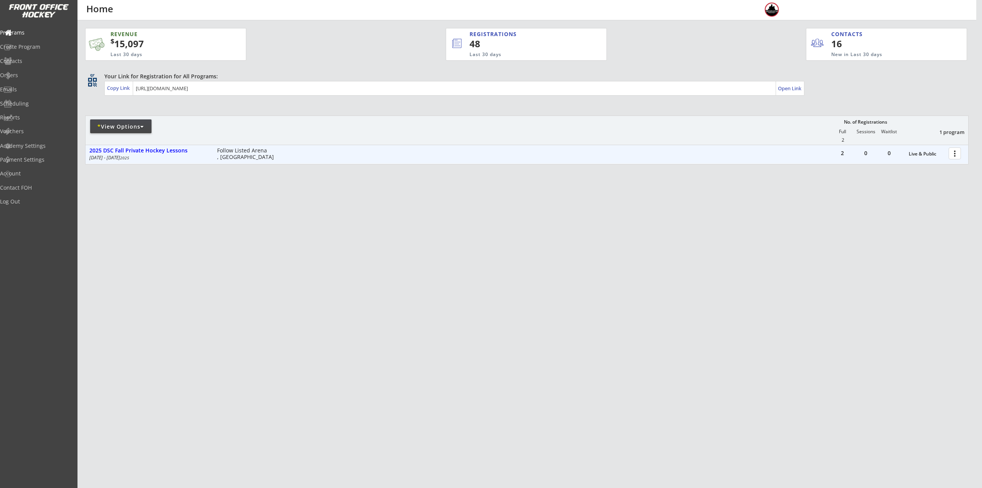
click at [952, 153] on div at bounding box center [955, 152] width 13 height 13
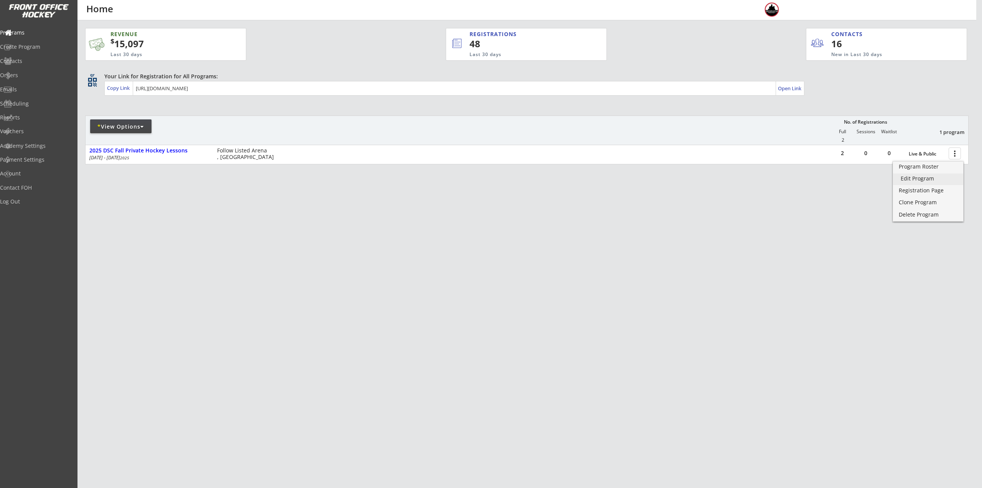
click at [931, 177] on div "Edit Program" at bounding box center [928, 178] width 55 height 5
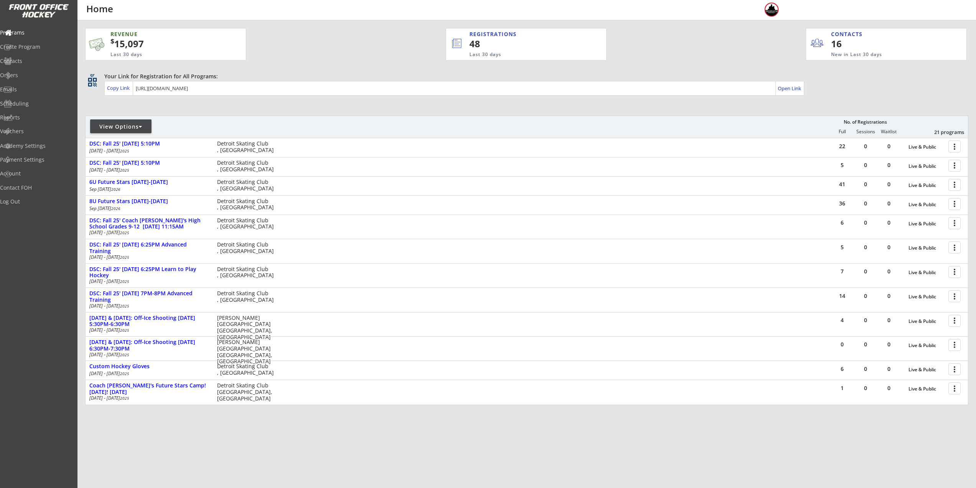
click at [117, 127] on div "View Options" at bounding box center [120, 127] width 61 height 8
select select ""Upcoming Programs""
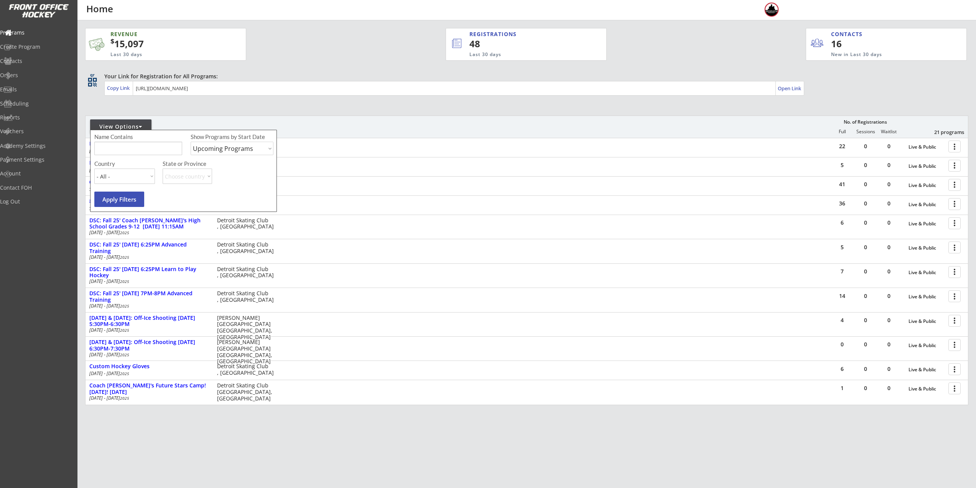
click at [147, 158] on div "Name Contains Show Programs by Start Date Upcoming Programs Past Programs Speci…" at bounding box center [184, 146] width 181 height 27
click at [150, 149] on input "input" at bounding box center [138, 148] width 88 height 13
type input "walk on"
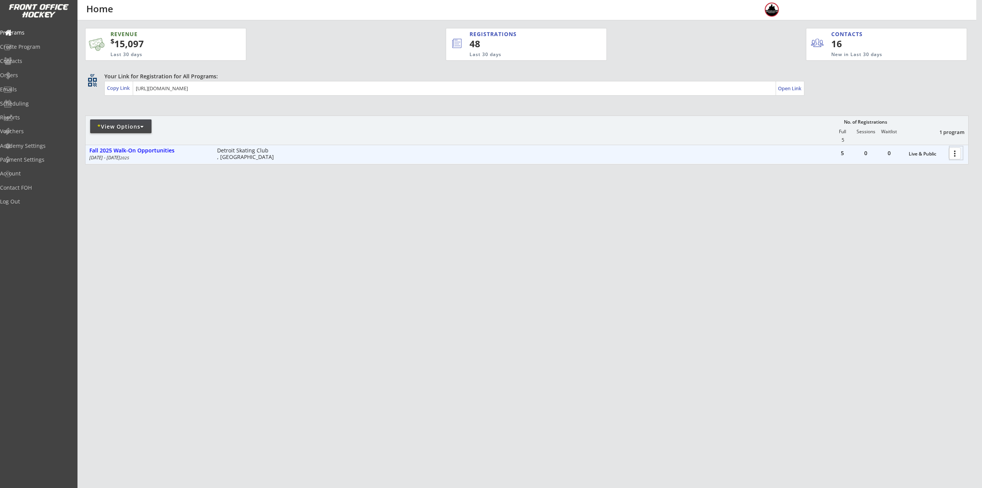
click at [956, 151] on div at bounding box center [955, 152] width 13 height 13
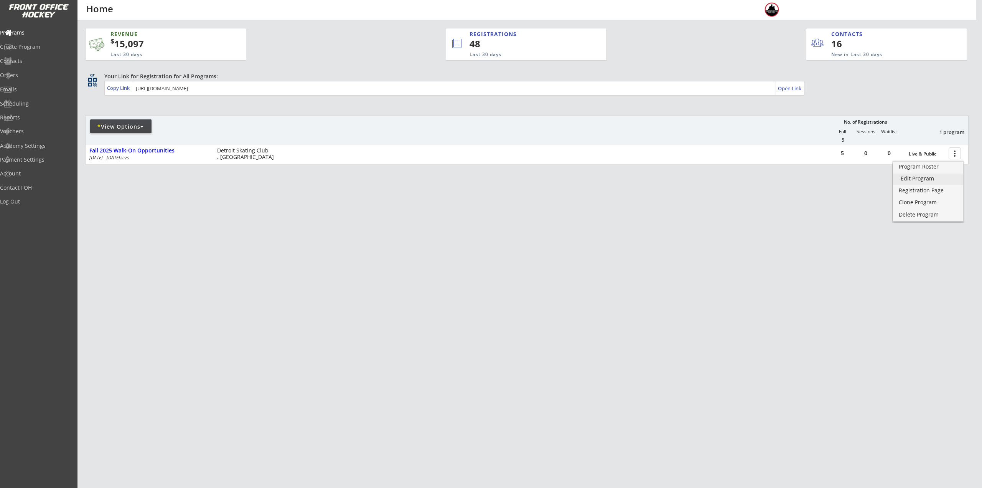
click at [928, 181] on div "Edit Program" at bounding box center [928, 178] width 55 height 5
